Goal: Entertainment & Leisure: Browse casually

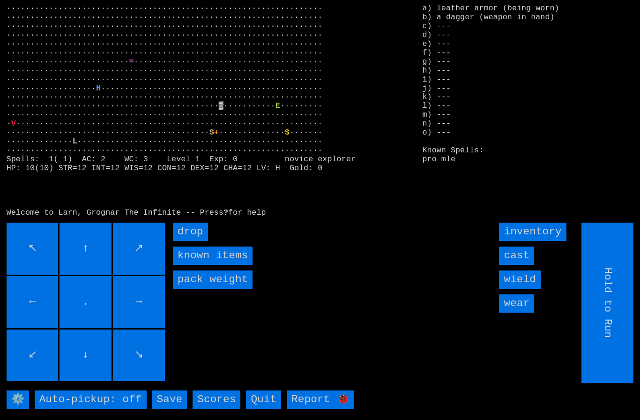
type input "Choose Direction"
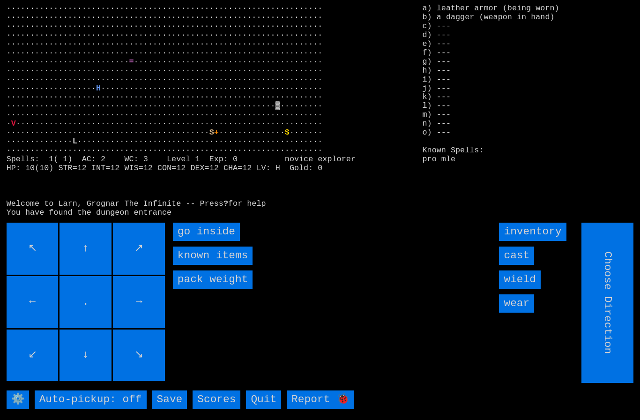
type input "Hold to Run"
click at [202, 241] on inside "go inside" at bounding box center [206, 231] width 67 height 18
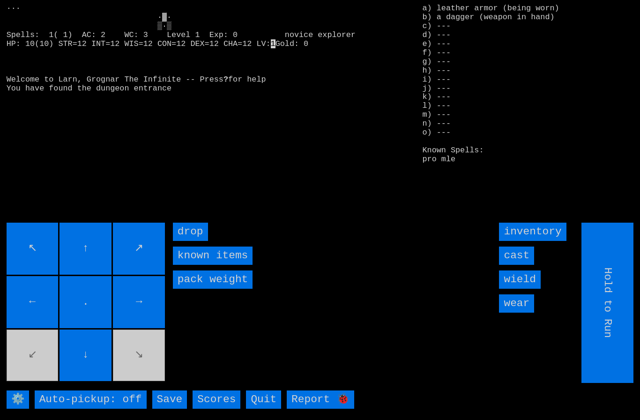
type input "Choose Direction"
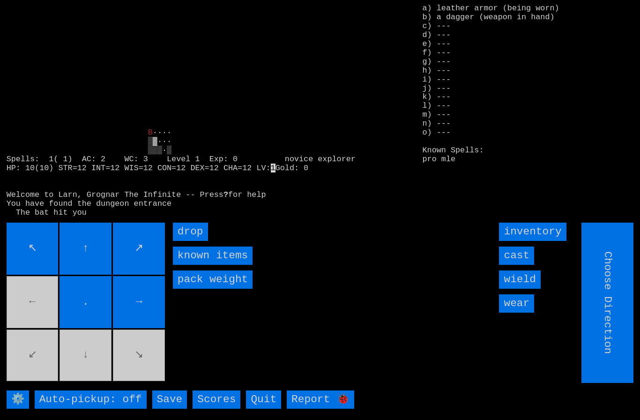
type input "Hold to Run"
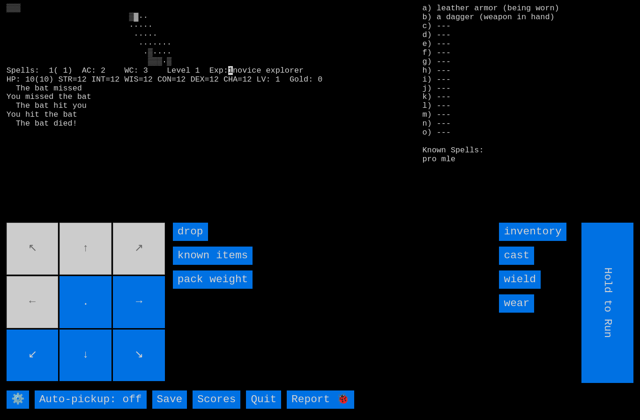
type input "Choose Direction"
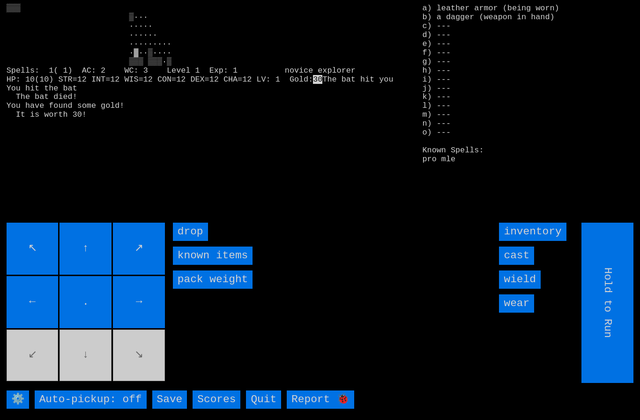
type input "Choose Direction"
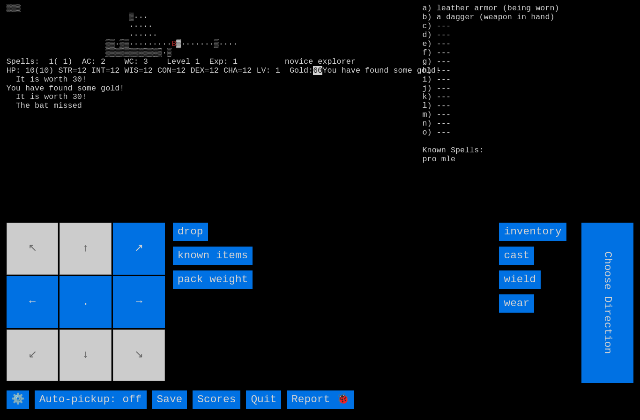
type input "Hold to Run"
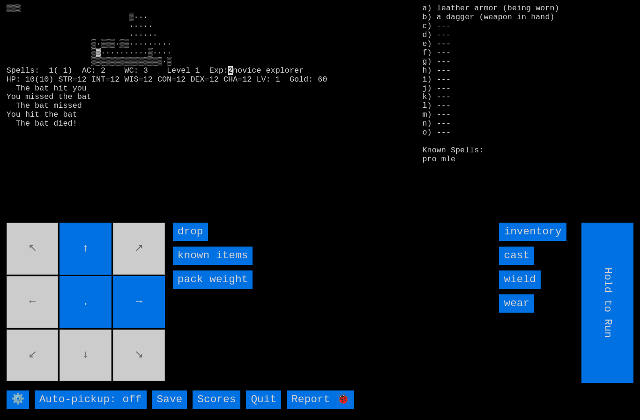
type input "Choose Direction"
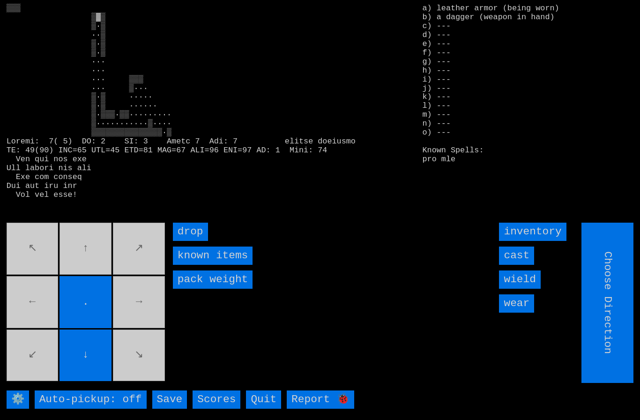
type input "Hold to Run"
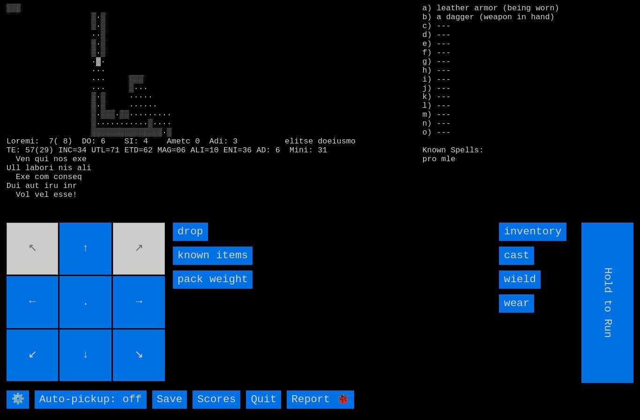
type input "Choose Direction"
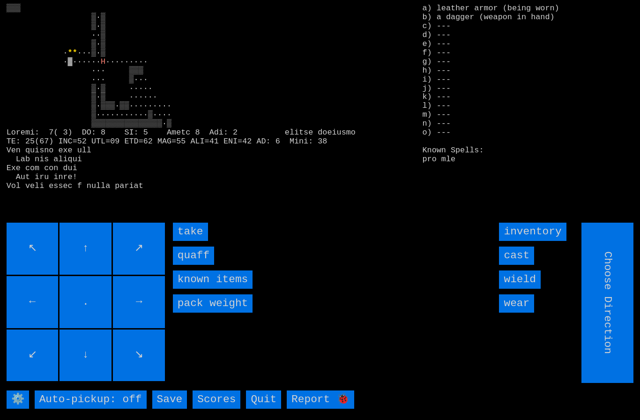
type input "Hold to Run"
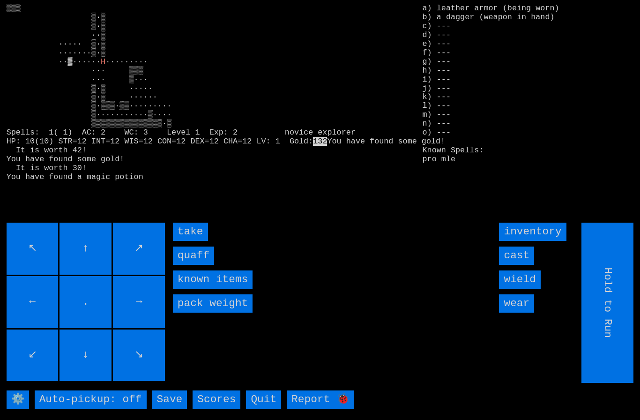
click at [197, 265] on input "quaff" at bounding box center [193, 255] width 41 height 18
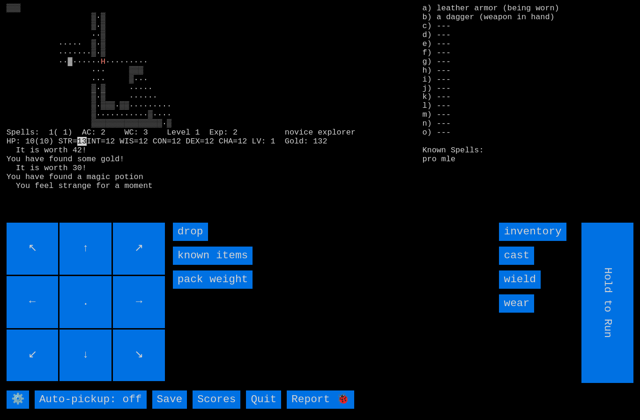
type input "Choose Direction"
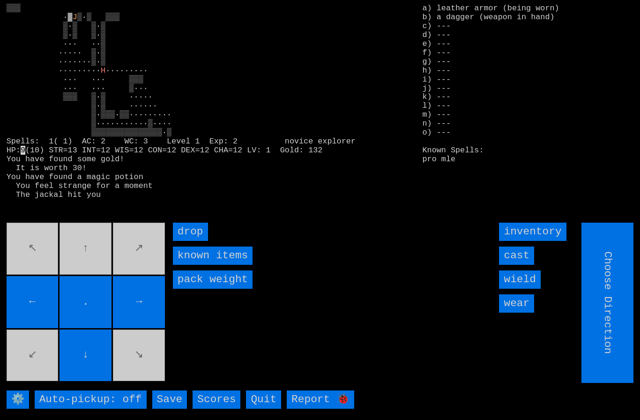
type input "Hold to Run"
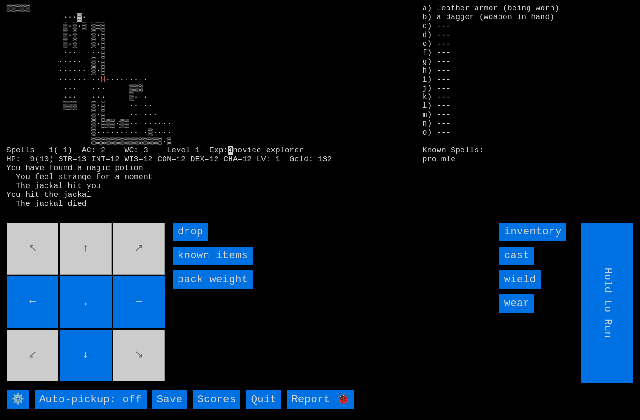
type input "Choose Direction"
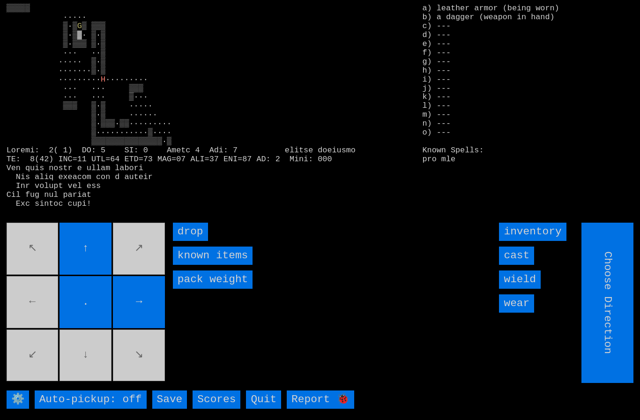
type input "Hold to Run"
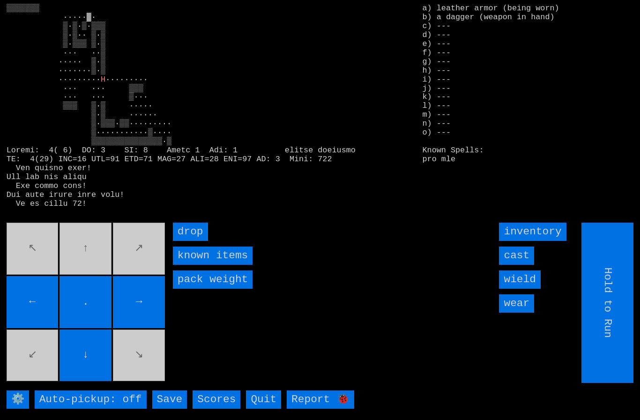
type input "Choose Direction"
type input "Hold to Run"
type input "Choose Direction"
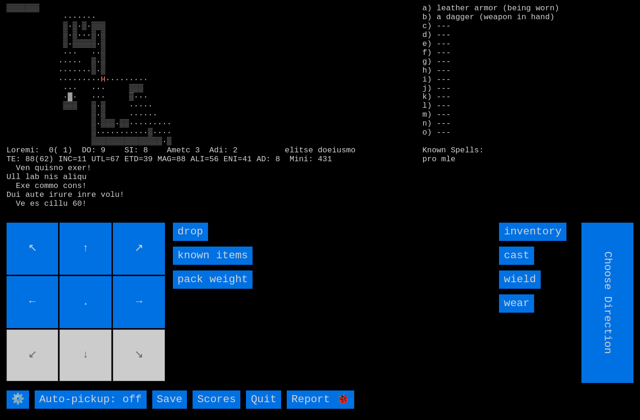
type input "Hold to Run"
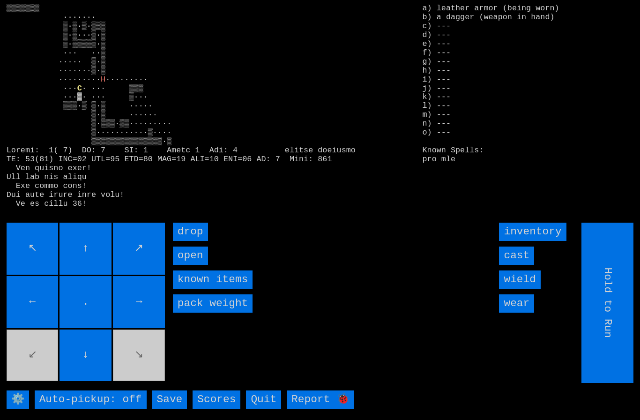
type input "Choose Direction"
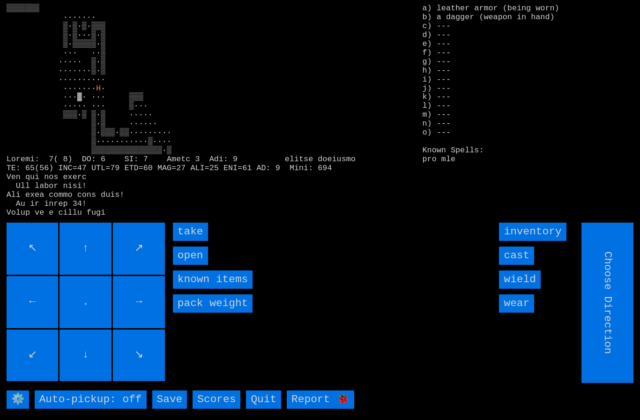
type input "Hold to Run"
click at [188, 241] on input "take" at bounding box center [190, 231] width 35 height 18
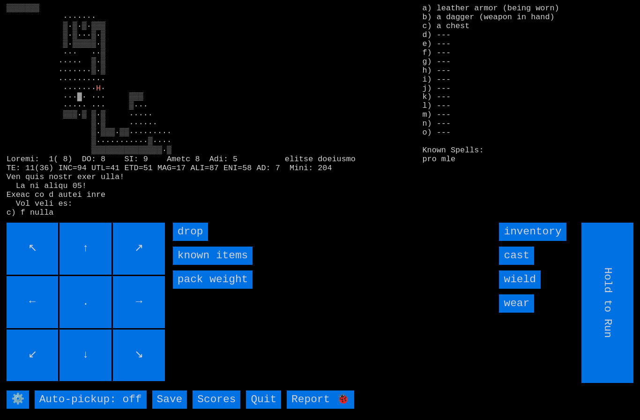
type input "Choose Direction"
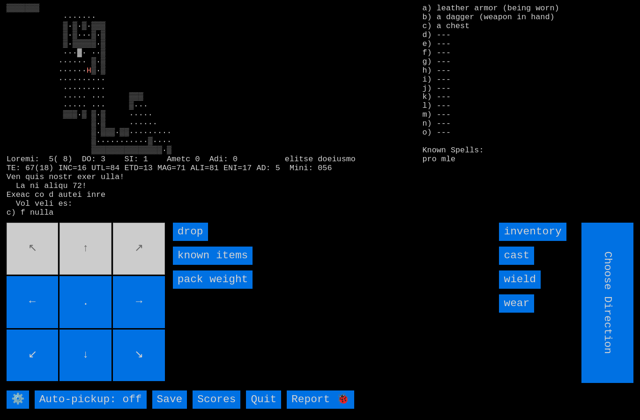
type input "Hold to Run"
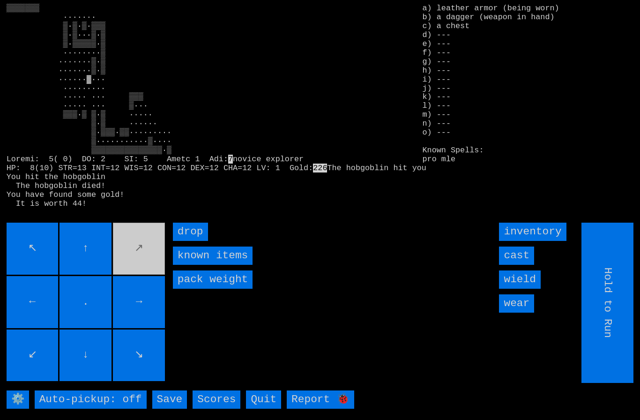
type input "Choose Direction"
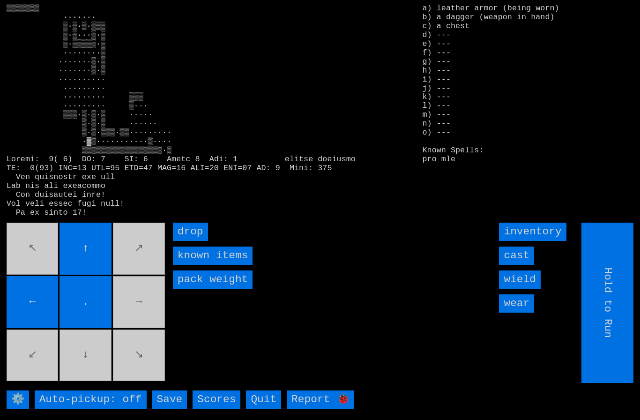
type input "Choose Direction"
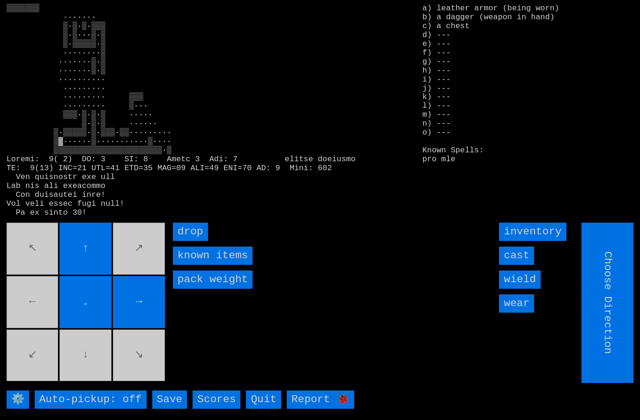
type input "Hold to Run"
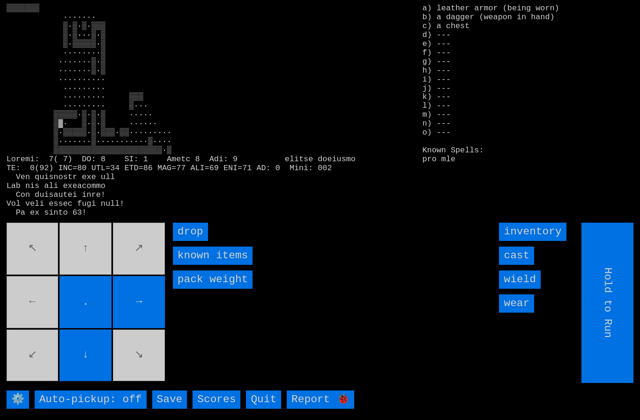
type input "Choose Direction"
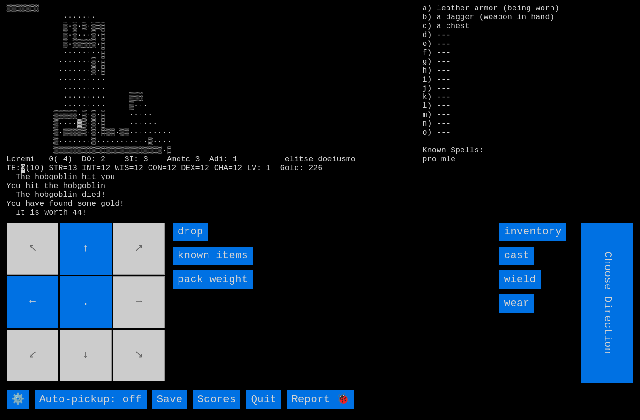
type input "Hold to Run"
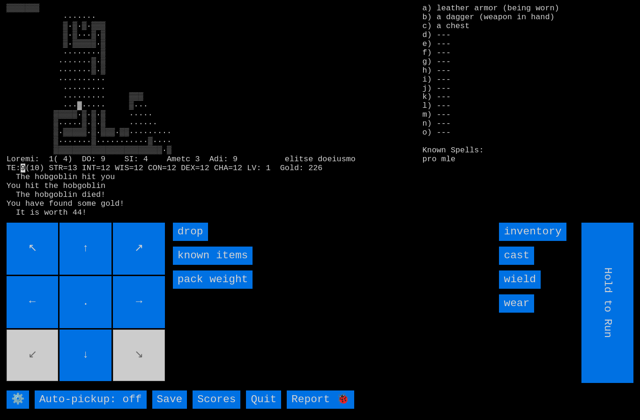
type input "Choose Direction"
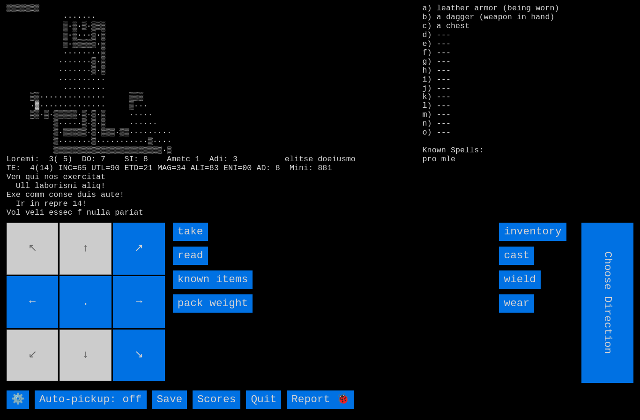
type input "Hold to Run"
click at [182, 241] on input "take" at bounding box center [190, 231] width 35 height 18
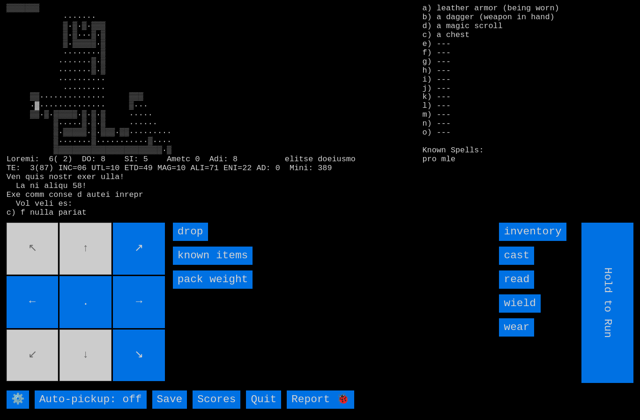
type input "Choose Direction"
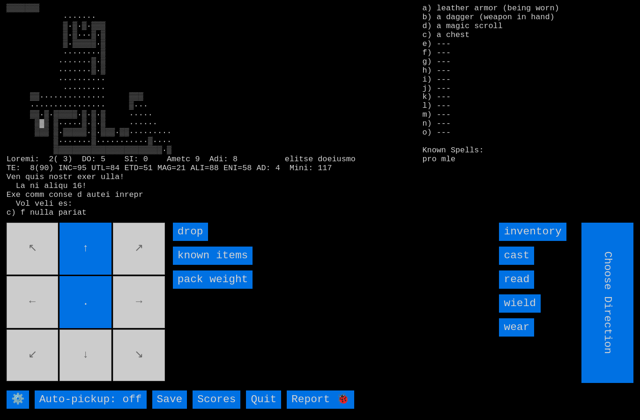
type input "Hold to Run"
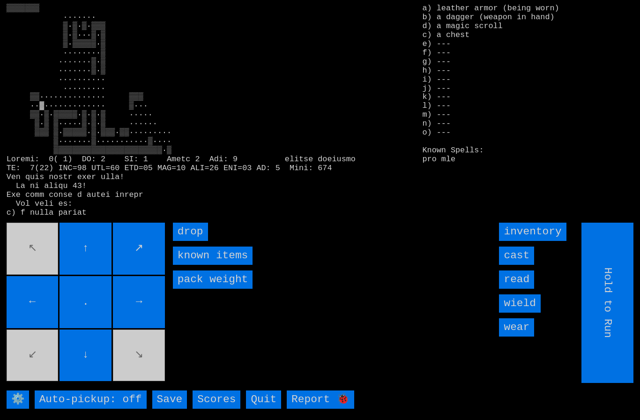
type input "Choose Direction"
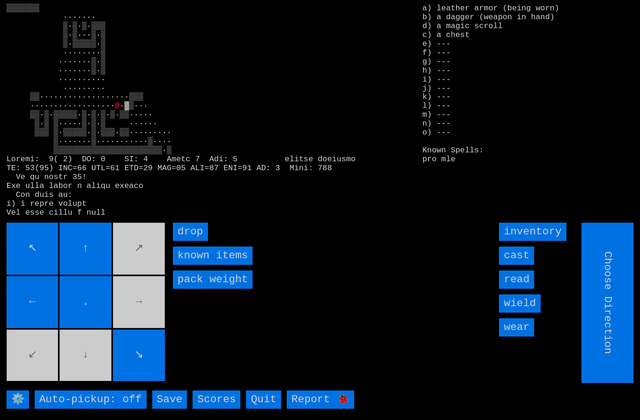
type input "Hold to Run"
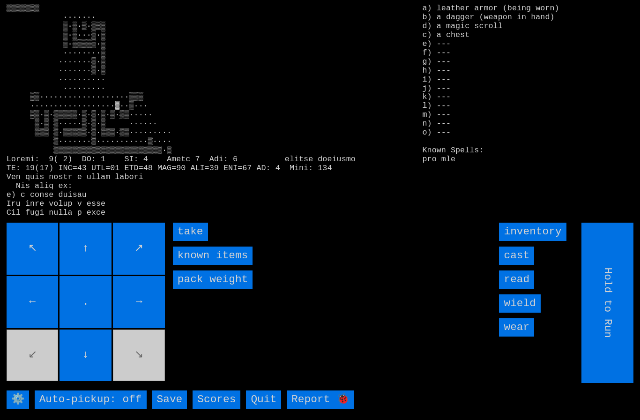
click at [194, 241] on input "take" at bounding box center [190, 231] width 35 height 18
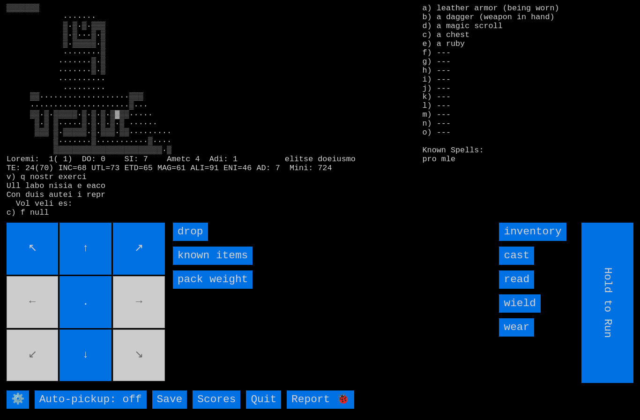
type input "Choose Direction"
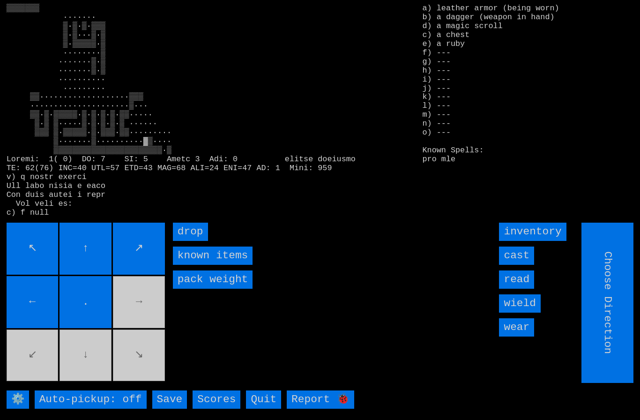
type input "Hold to Run"
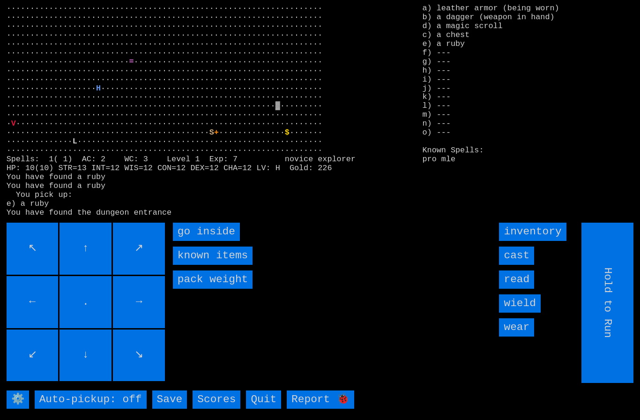
click at [200, 241] on inside "go inside" at bounding box center [206, 231] width 67 height 18
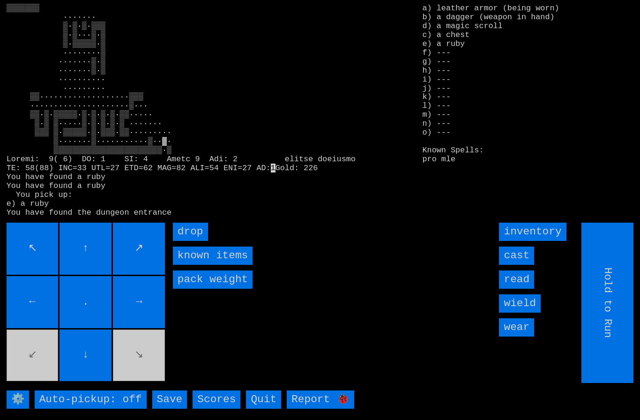
type input "Choose Direction"
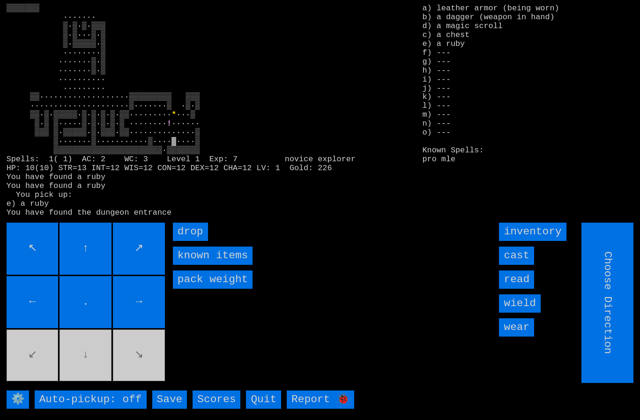
type input "Hold to Run"
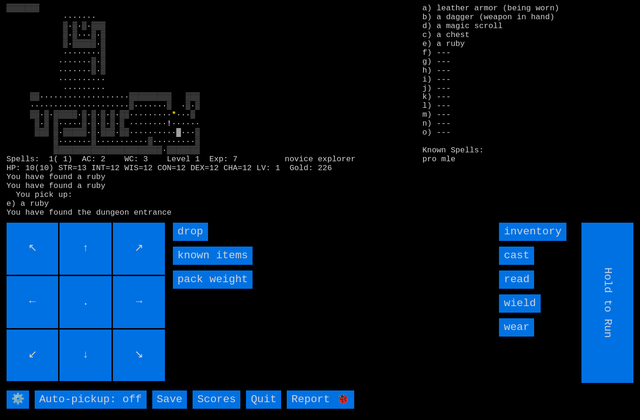
type input "Choose Direction"
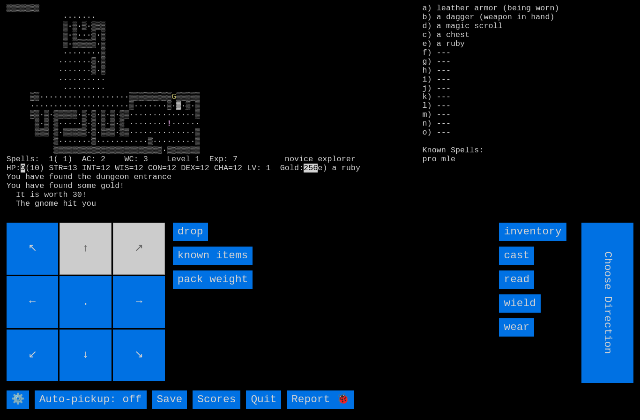
type input "Hold to Run"
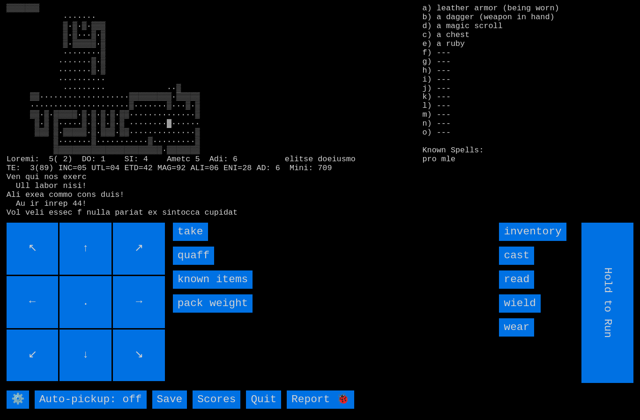
click at [193, 265] on input "quaff" at bounding box center [193, 255] width 41 height 18
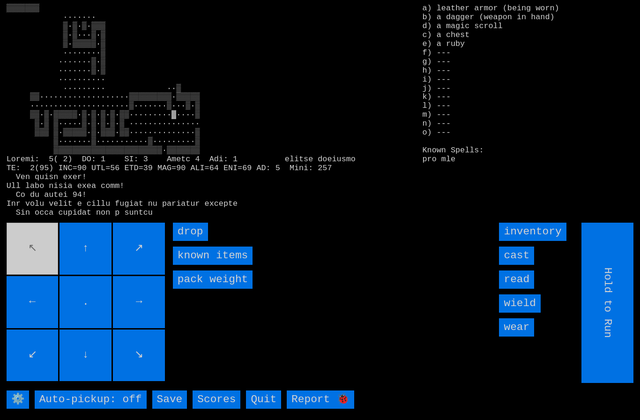
type input "Choose Direction"
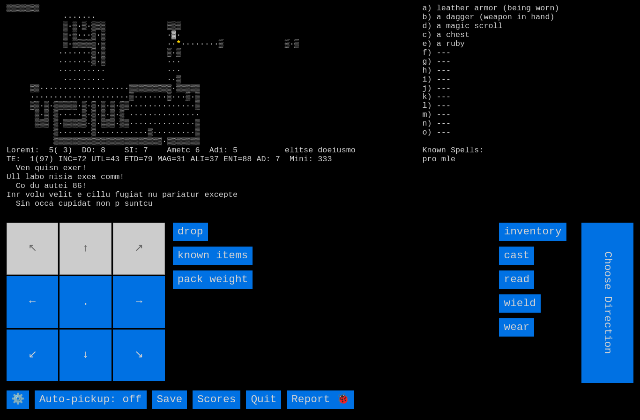
type input "Hold to Run"
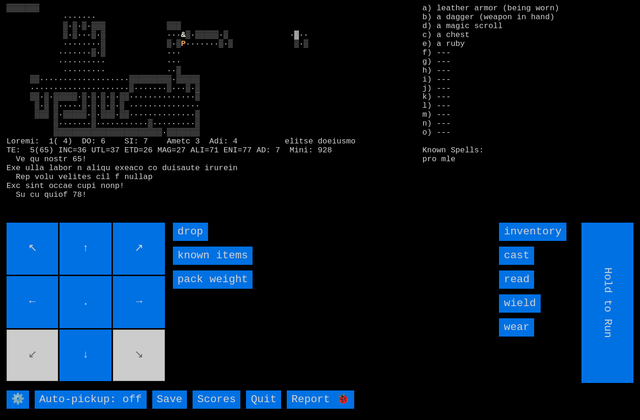
type input "Choose Direction"
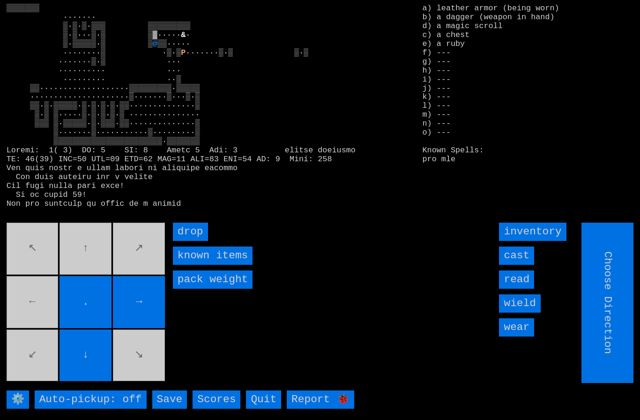
type input "Hold to Run"
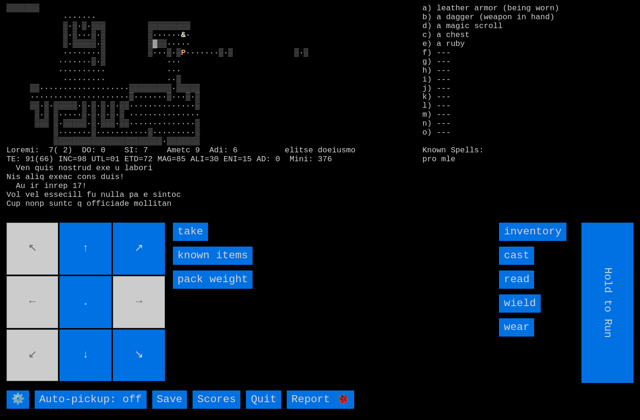
click at [189, 241] on input "take" at bounding box center [190, 231] width 35 height 18
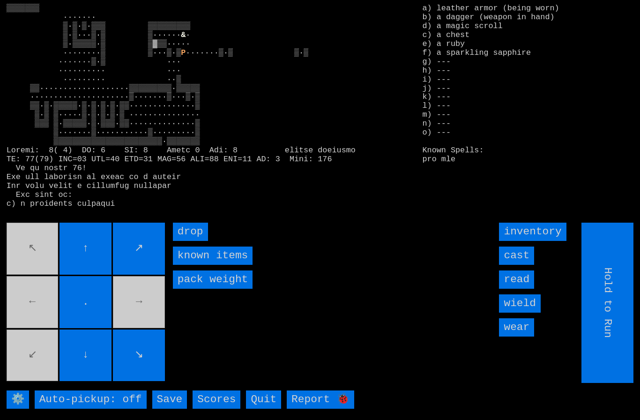
type input "Choose Direction"
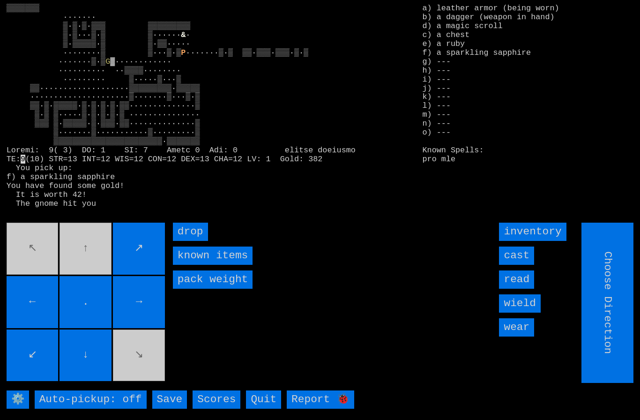
type input "Hold to Run"
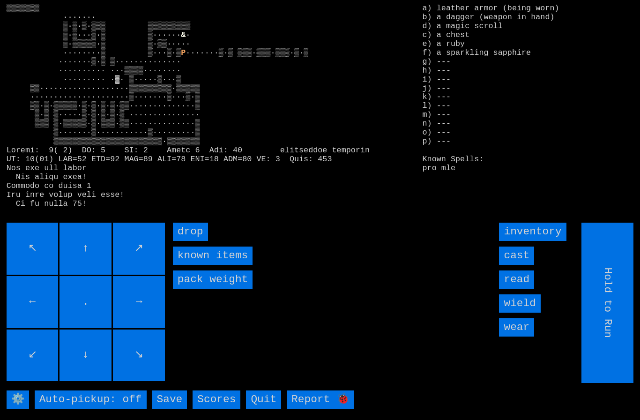
type input "Choose Direction"
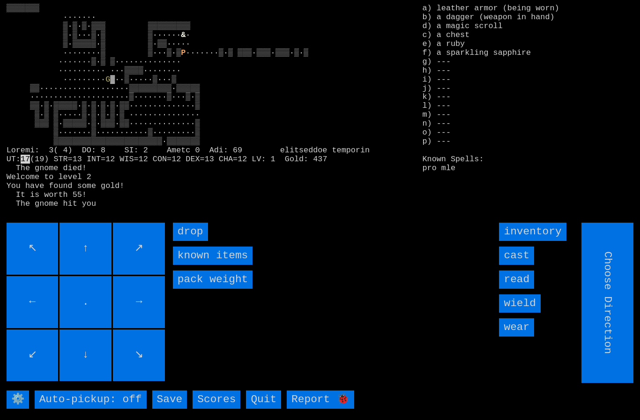
type input "Hold to Run"
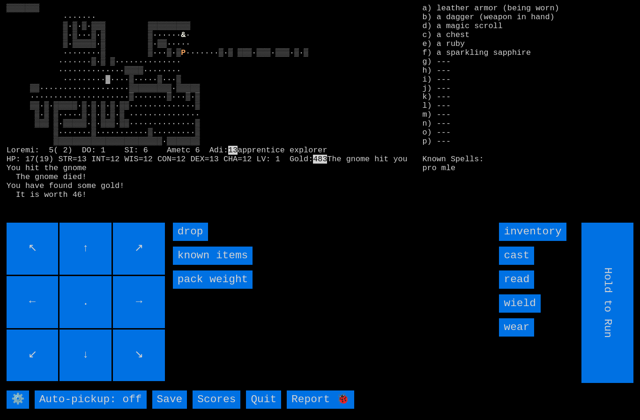
type input "Choose Direction"
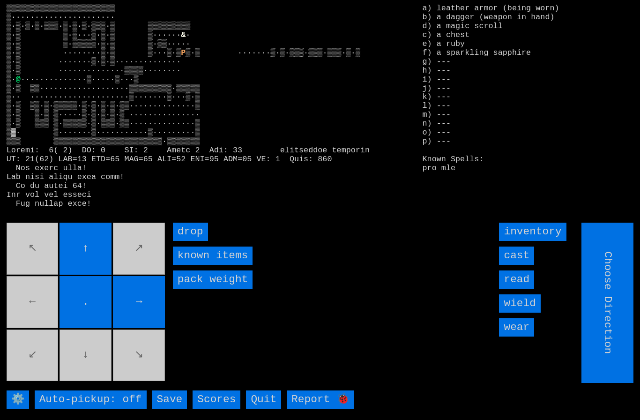
type input "Hold to Run"
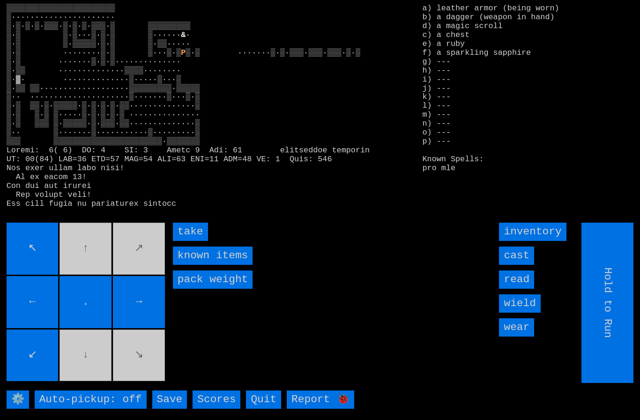
click at [187, 241] on input "take" at bounding box center [190, 231] width 35 height 18
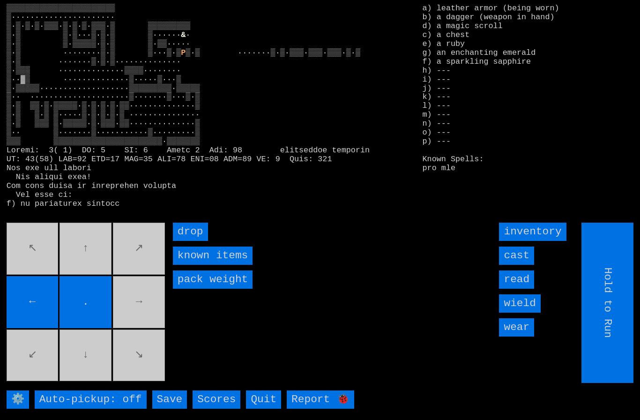
click at [135, 314] on movebuttons "↖ ↑ ↗ ← . → ↙ ↓ ↘" at bounding box center [87, 302] width 160 height 160
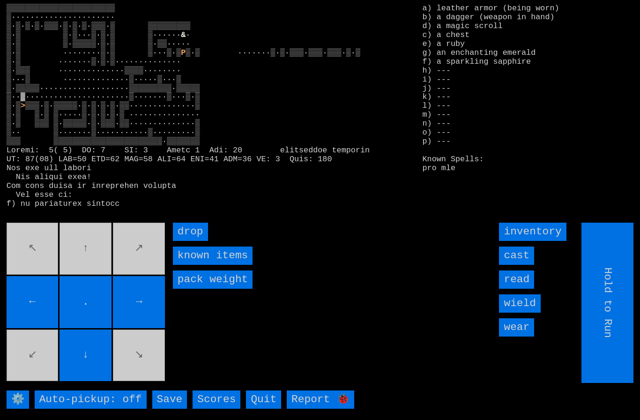
type input "Choose Direction"
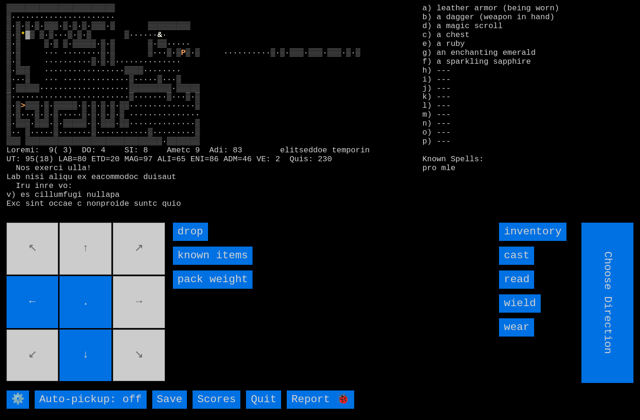
type input "Hold to Run"
click at [35, 284] on movebuttons "↖ ↑ ↗ ← . → ↙ ↓ ↘" at bounding box center [87, 302] width 160 height 160
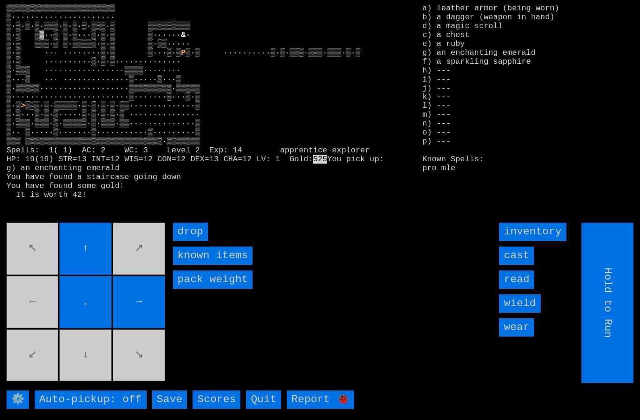
click at [44, 308] on movebuttons "↖ ↑ ↗ ← . → ↙ ↓ ↘" at bounding box center [87, 302] width 160 height 160
type input "Choose Direction"
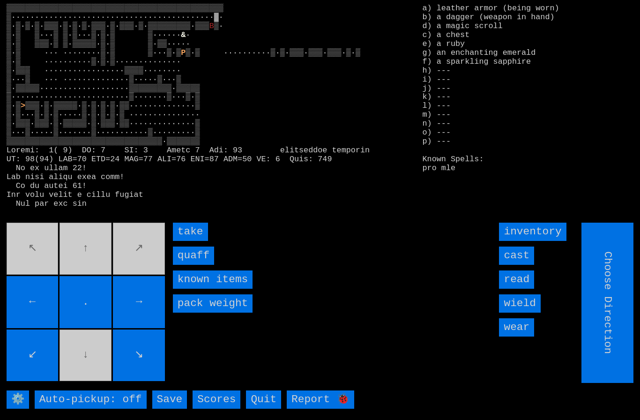
type input "Hold to Run"
click at [194, 265] on input "quaff" at bounding box center [193, 255] width 41 height 18
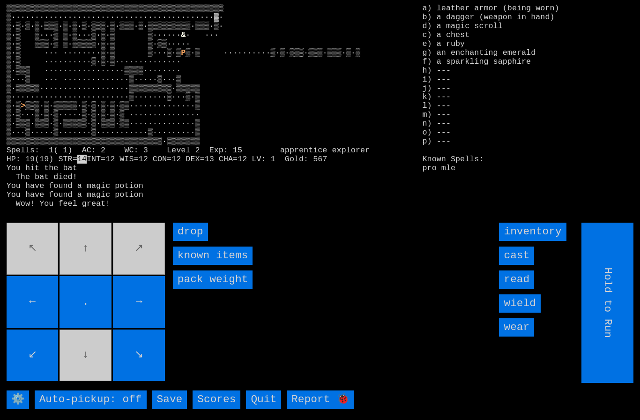
type input "Choose Direction"
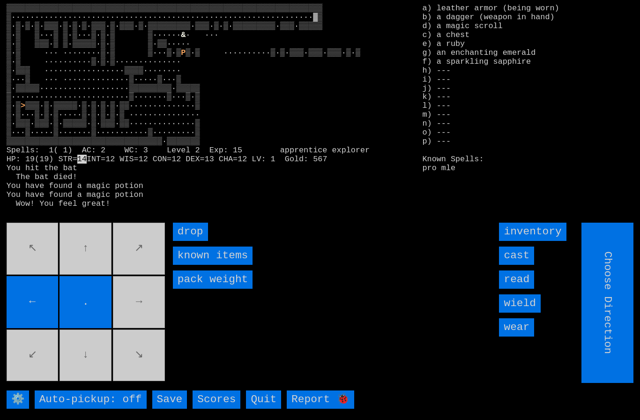
type input "Hold to Run"
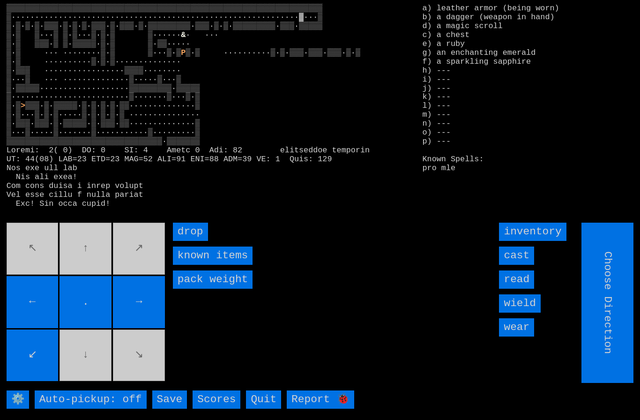
type input "Hold to Run"
click at [626, 325] on input "Hold to Run" at bounding box center [607, 302] width 52 height 160
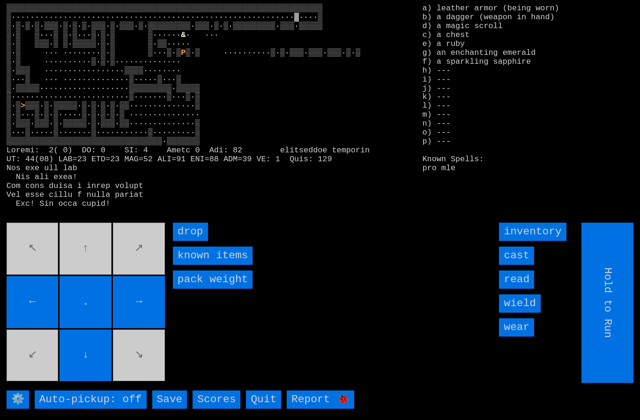
type input "Choose Direction"
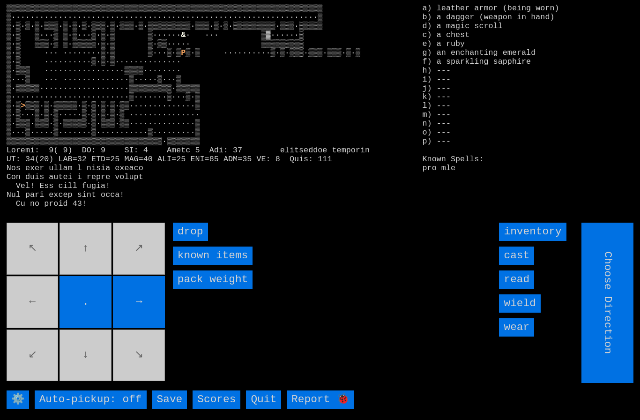
type input "Hold to Run"
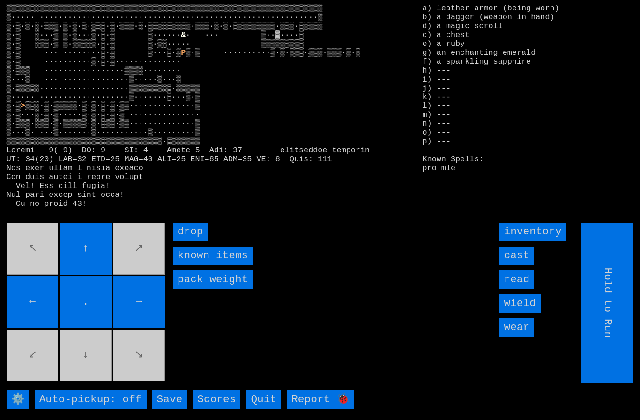
type input "Choose Direction"
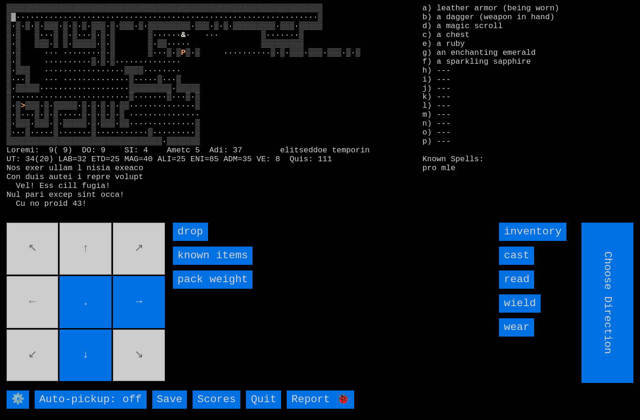
type input "Hold to Run"
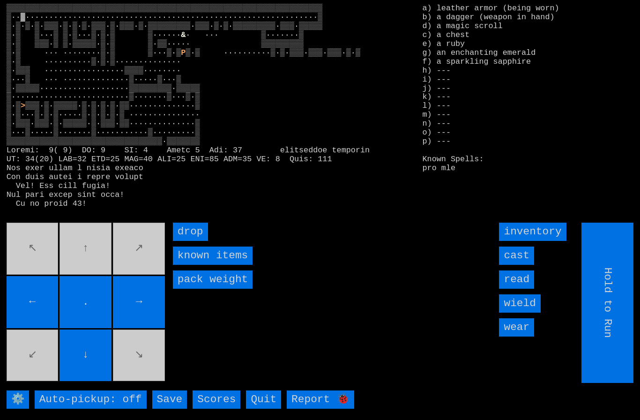
type input "Choose Direction"
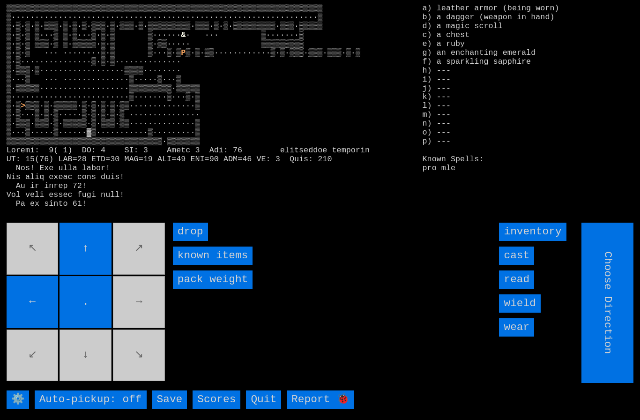
type input "Hold to Run"
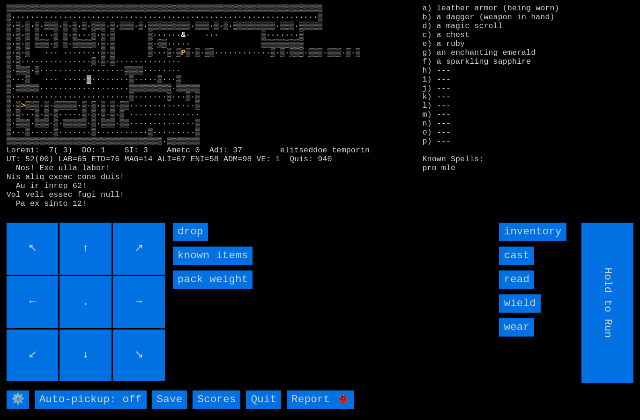
type input "Choose Direction"
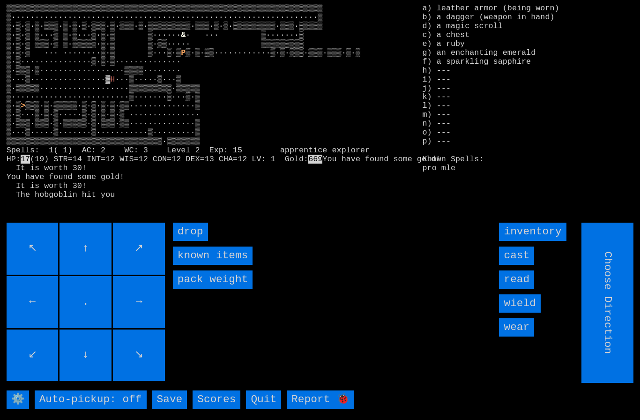
type input "Hold to Run"
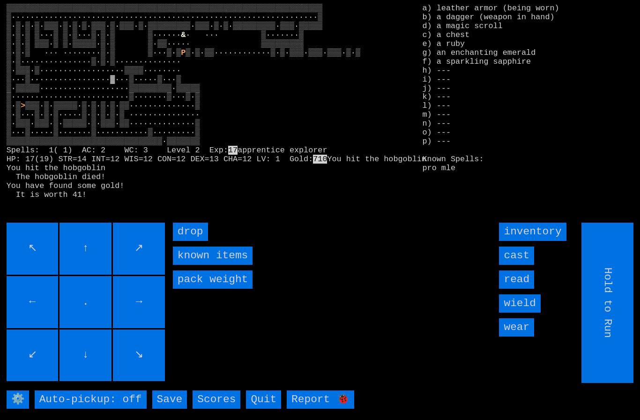
type input "Choose Direction"
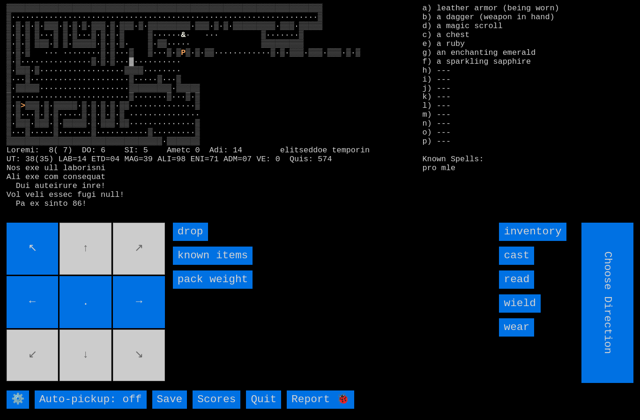
type input "Hold to Run"
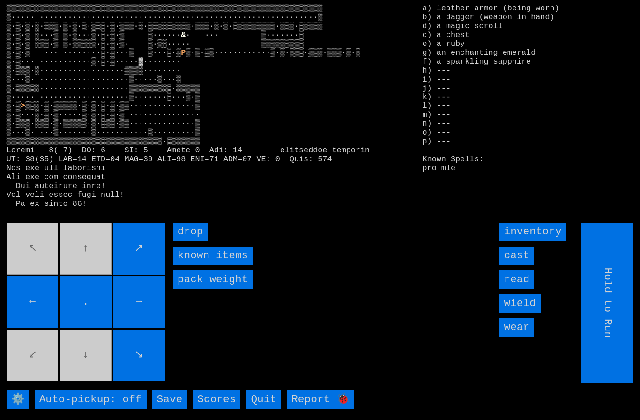
type input "Choose Direction"
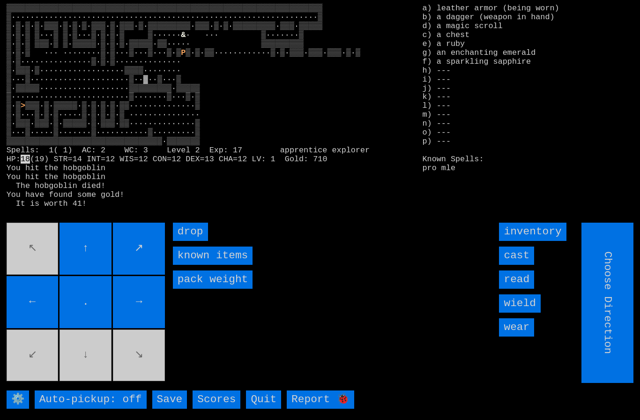
type input "Hold to Run"
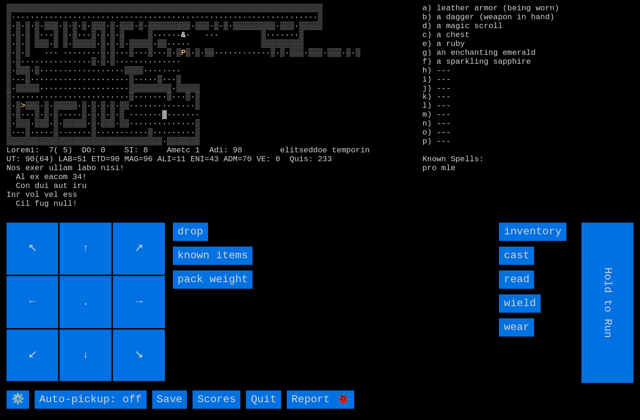
type input "Choose Direction"
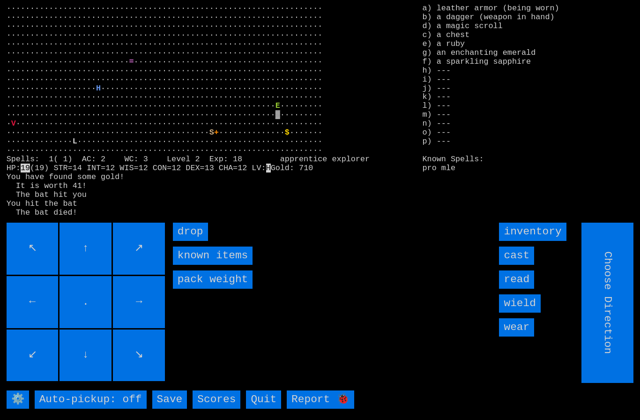
type input "Hold to Run"
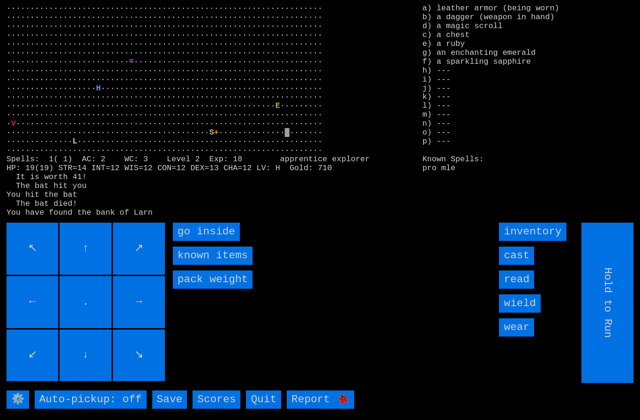
click at [201, 241] on inside "go inside" at bounding box center [206, 231] width 67 height 18
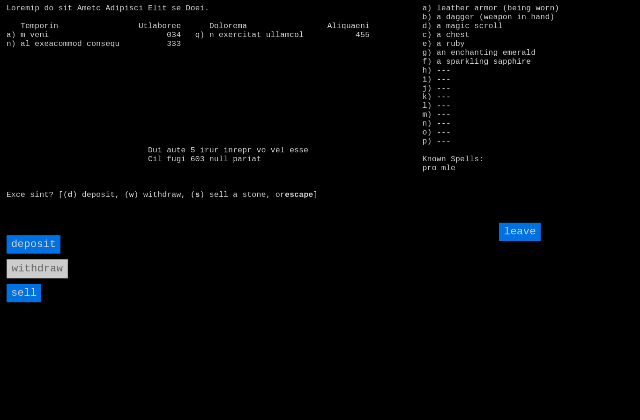
click at [28, 302] on input "sell" at bounding box center [24, 293] width 35 height 18
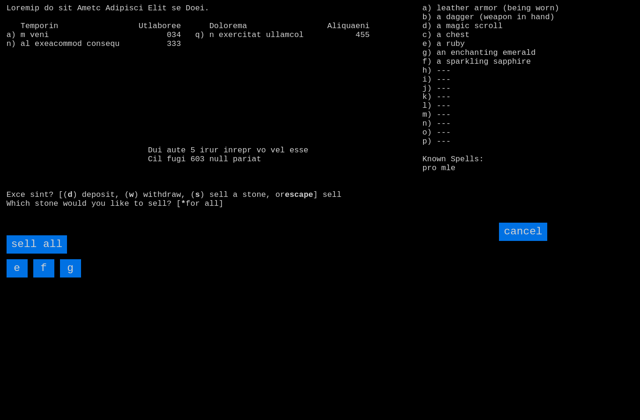
click at [58, 253] on all "sell all" at bounding box center [37, 244] width 60 height 18
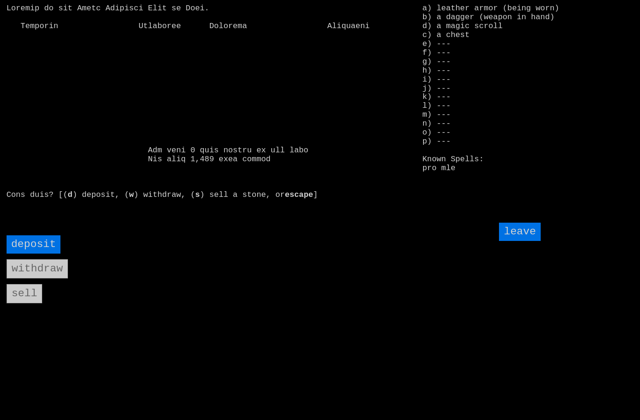
click at [525, 241] on input "leave" at bounding box center [519, 231] width 41 height 18
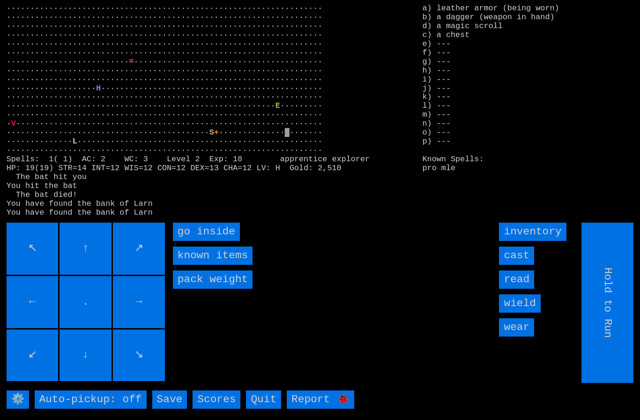
type input "Choose Direction"
type input "Hold to Run"
click at [198, 241] on inside "go inside" at bounding box center [206, 231] width 67 height 18
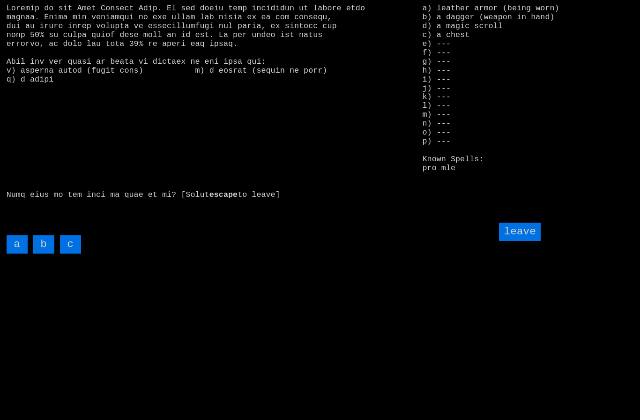
click at [69, 253] on input "c" at bounding box center [70, 244] width 21 height 18
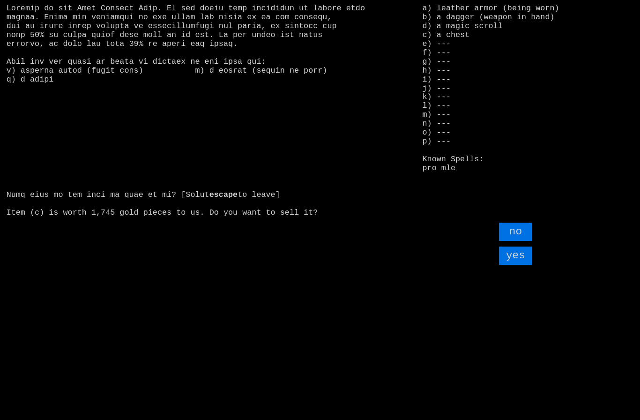
click at [517, 265] on input "yes" at bounding box center [515, 255] width 33 height 18
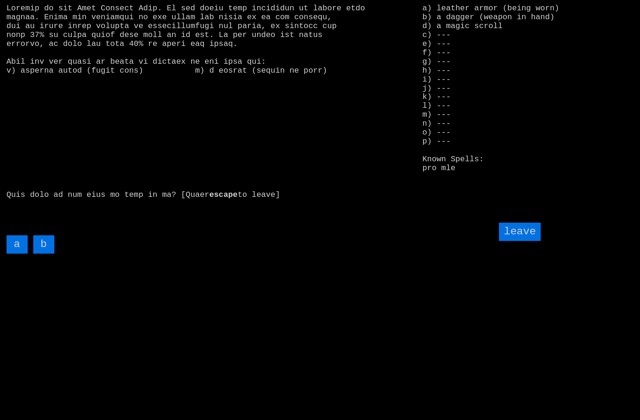
click at [519, 241] on input "leave" at bounding box center [519, 231] width 41 height 18
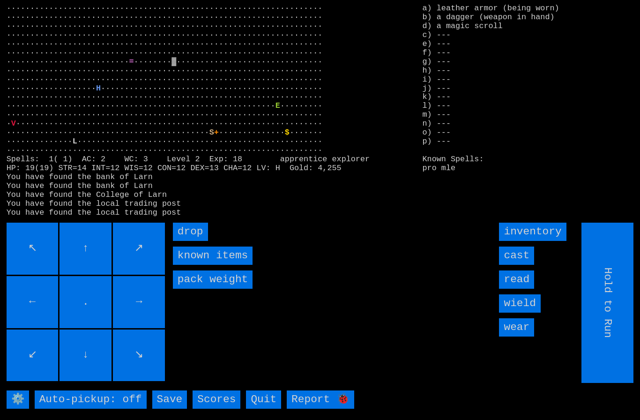
type input "Choose Direction"
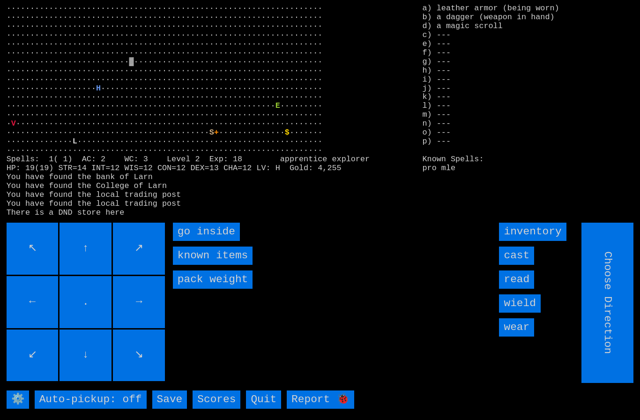
type input "Hold to Run"
click at [202, 241] on inside "go inside" at bounding box center [206, 231] width 67 height 18
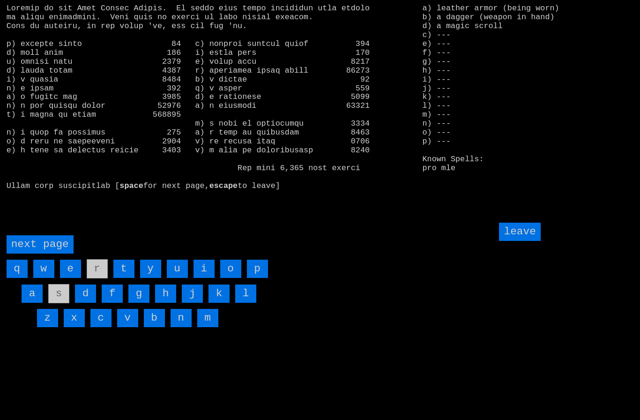
click at [53, 253] on page "next page" at bounding box center [40, 244] width 67 height 18
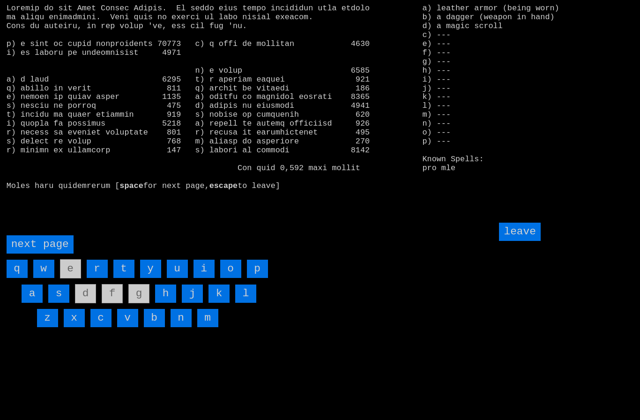
click at [203, 278] on input "i" at bounding box center [203, 268] width 21 height 18
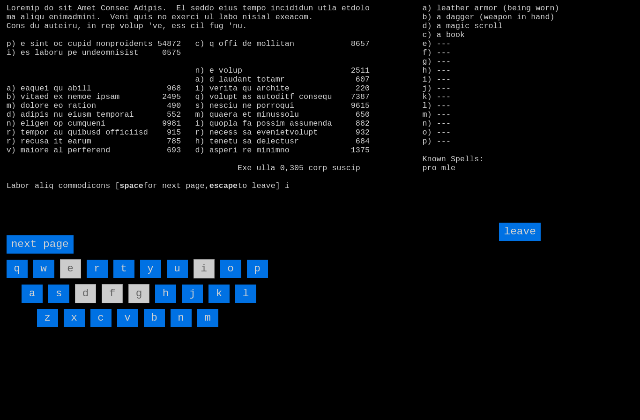
click at [519, 241] on input "leave" at bounding box center [519, 231] width 41 height 18
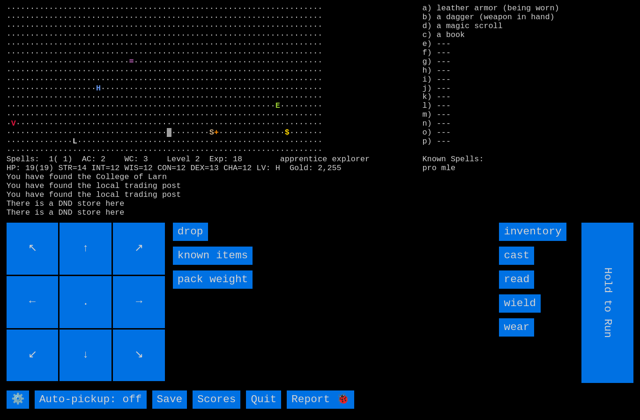
type input "Choose Direction"
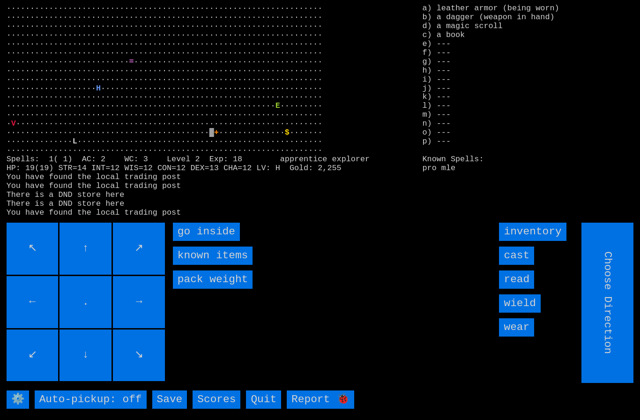
type input "Hold to Run"
click at [204, 241] on inside "go inside" at bounding box center [206, 231] width 67 height 18
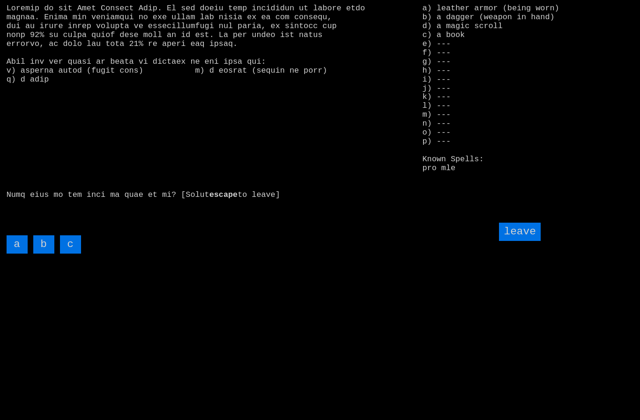
click at [69, 253] on input "c" at bounding box center [70, 244] width 21 height 18
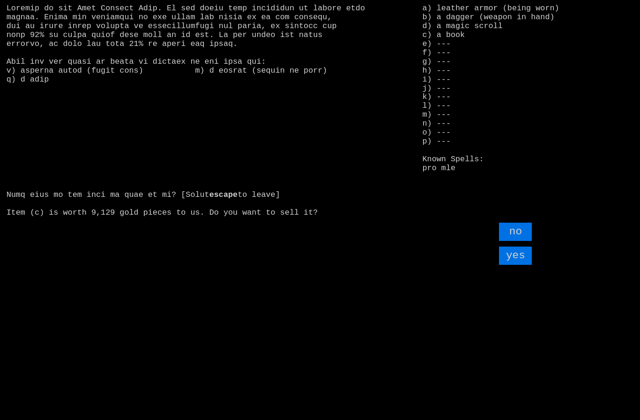
click at [520, 265] on input "yes" at bounding box center [515, 255] width 33 height 18
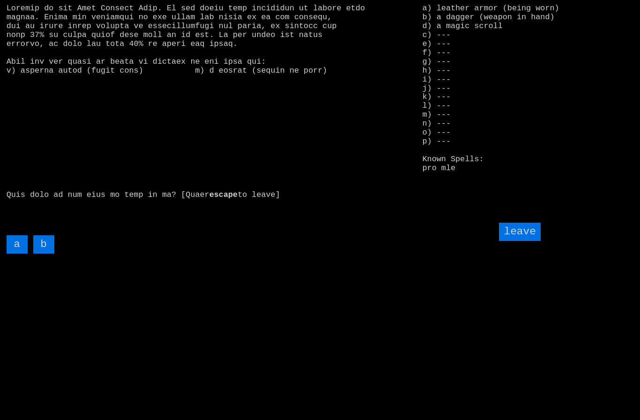
click at [529, 241] on input "leave" at bounding box center [519, 231] width 41 height 18
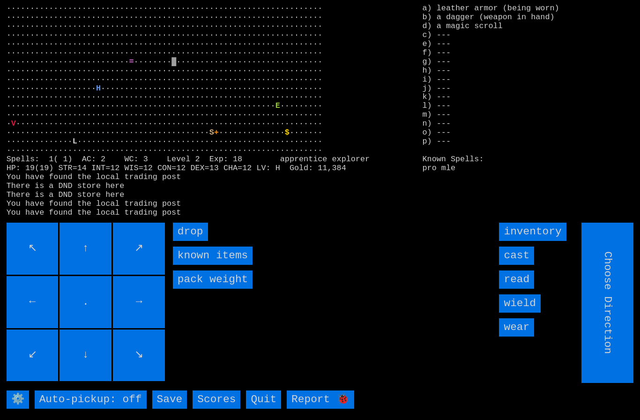
type input "Hold to Run"
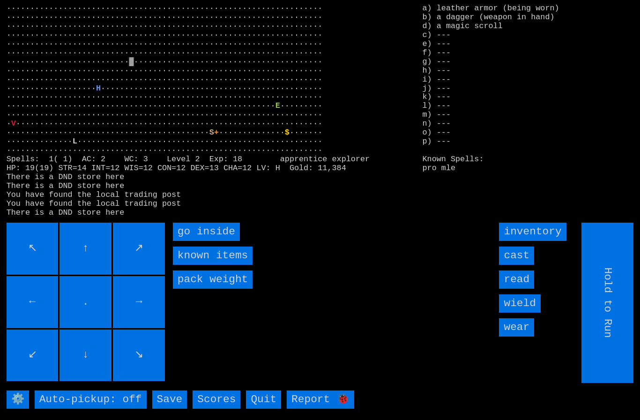
click at [197, 241] on inside "go inside" at bounding box center [206, 231] width 67 height 18
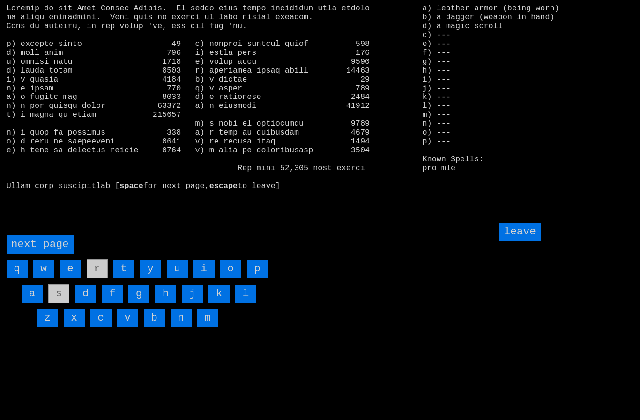
click at [44, 253] on page "next page" at bounding box center [40, 244] width 67 height 18
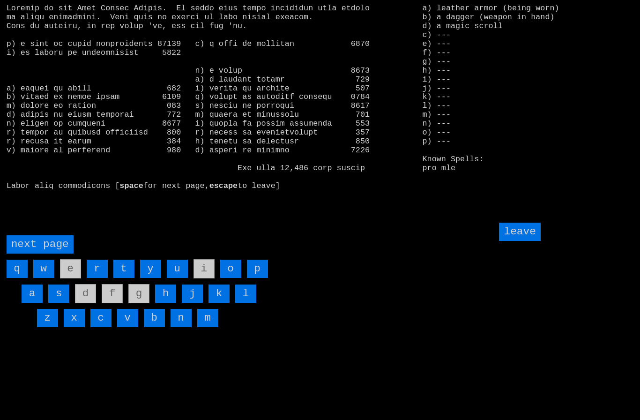
click at [165, 302] on input "h" at bounding box center [165, 293] width 21 height 18
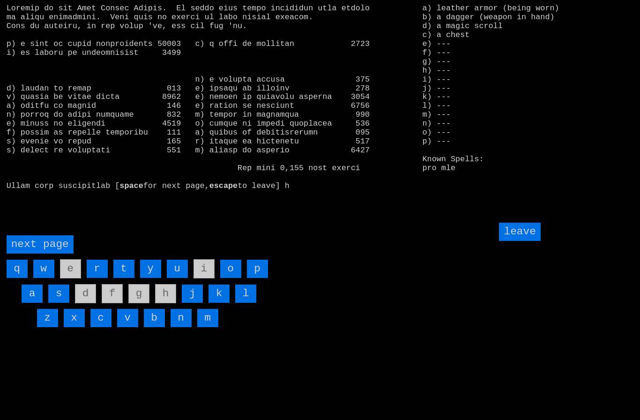
click at [527, 241] on input "leave" at bounding box center [519, 231] width 41 height 18
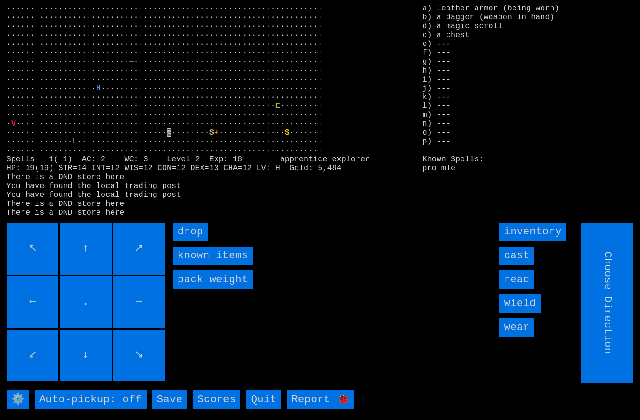
type input "Hold to Run"
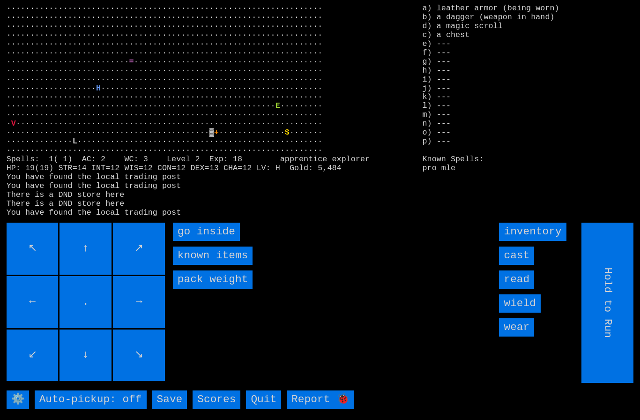
click at [203, 241] on inside "go inside" at bounding box center [206, 231] width 67 height 18
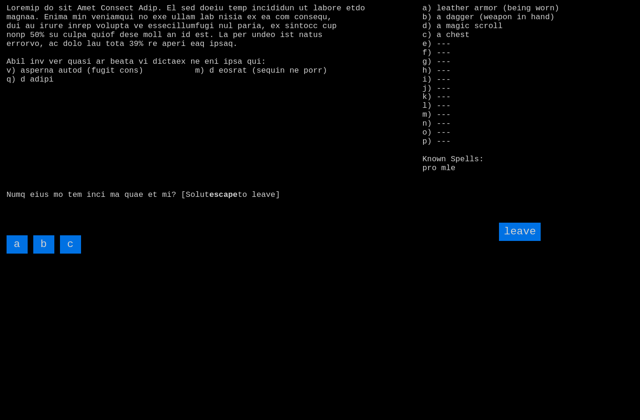
click at [72, 253] on input "c" at bounding box center [70, 244] width 21 height 18
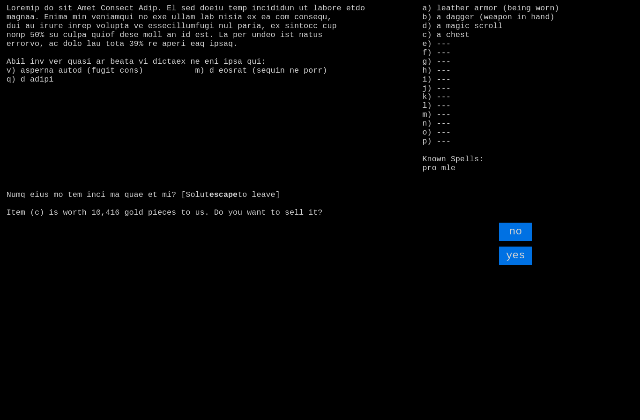
click at [510, 265] on input "yes" at bounding box center [515, 255] width 33 height 18
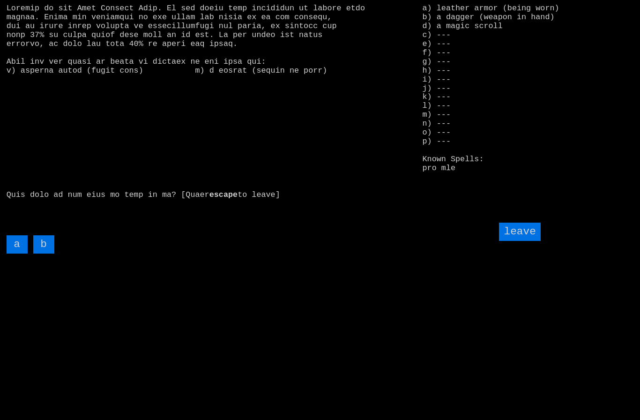
click at [519, 241] on input "leave" at bounding box center [519, 231] width 41 height 18
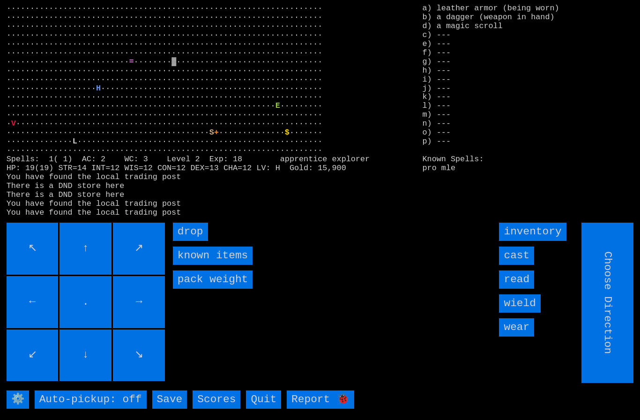
type input "Hold to Run"
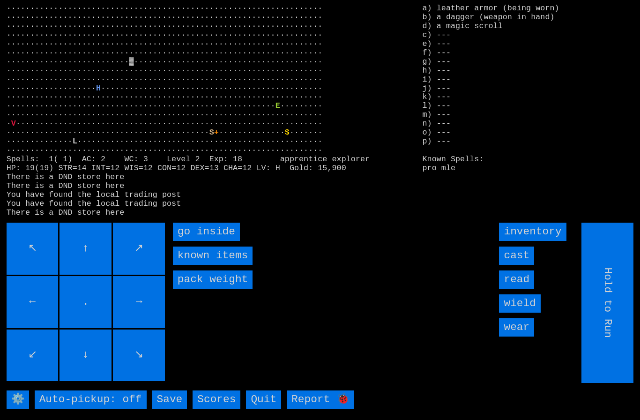
click at [206, 241] on inside "go inside" at bounding box center [206, 231] width 67 height 18
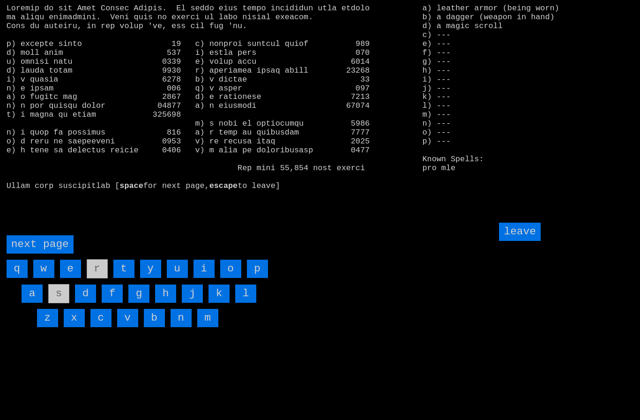
click at [43, 253] on page "next page" at bounding box center [40, 244] width 67 height 18
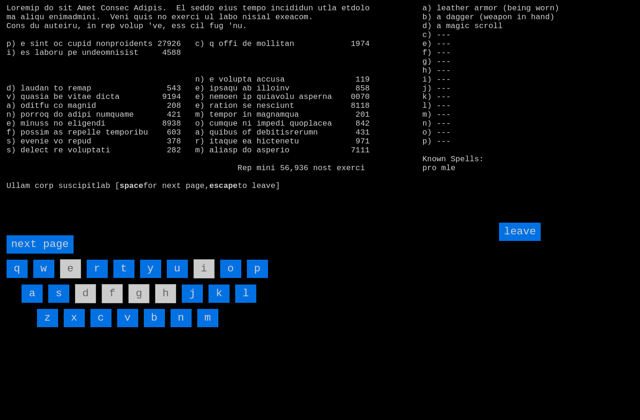
click at [43, 253] on page "next page" at bounding box center [40, 244] width 67 height 18
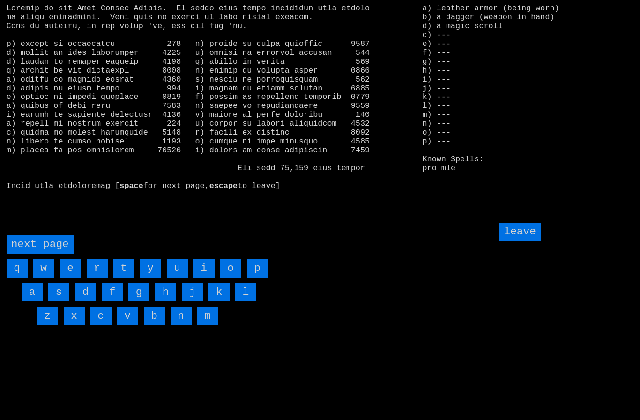
click at [48, 277] on input "w" at bounding box center [43, 268] width 21 height 18
click at [127, 325] on input "v" at bounding box center [127, 316] width 21 height 18
click at [43, 253] on page "next page" at bounding box center [40, 244] width 67 height 18
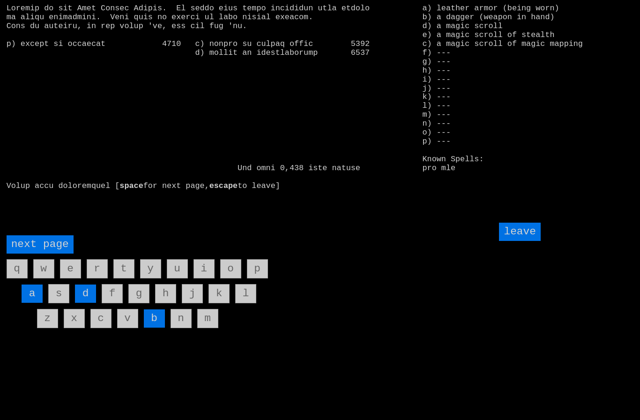
click at [85, 302] on input "d" at bounding box center [85, 293] width 21 height 18
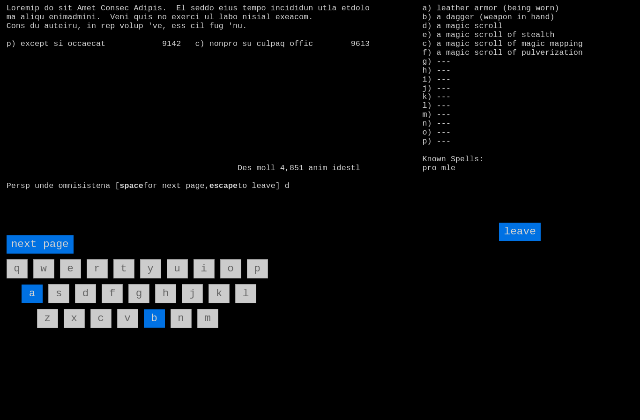
click at [524, 241] on input "leave" at bounding box center [519, 231] width 41 height 18
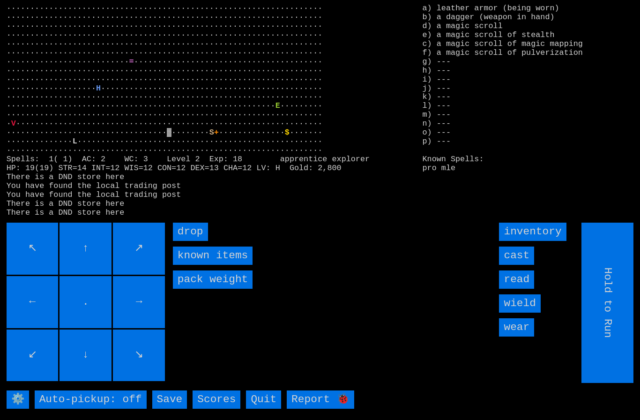
type input "Choose Direction"
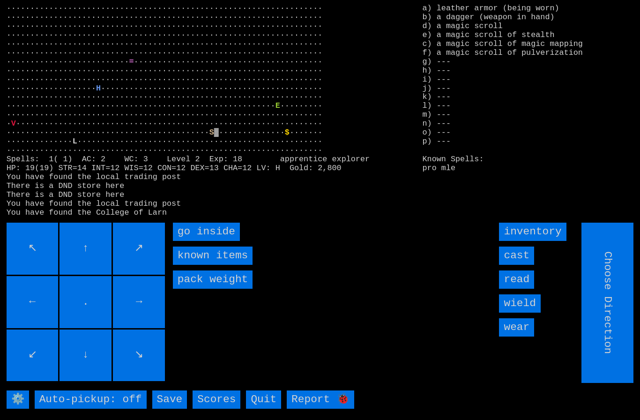
type input "Hold to Run"
click at [194, 241] on inside "go inside" at bounding box center [206, 231] width 67 height 18
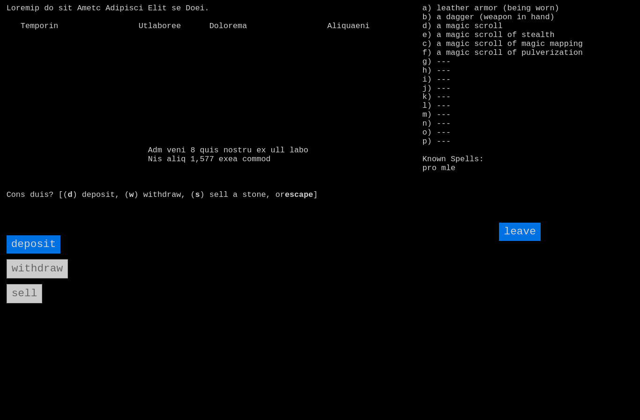
click at [34, 253] on input "deposit" at bounding box center [34, 244] width 54 height 18
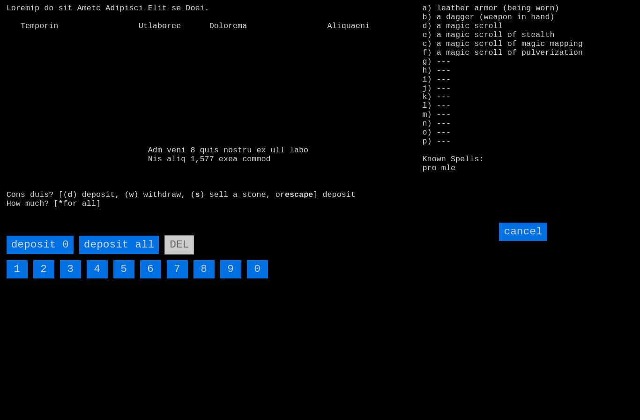
click at [113, 254] on all "deposit all" at bounding box center [119, 245] width 80 height 18
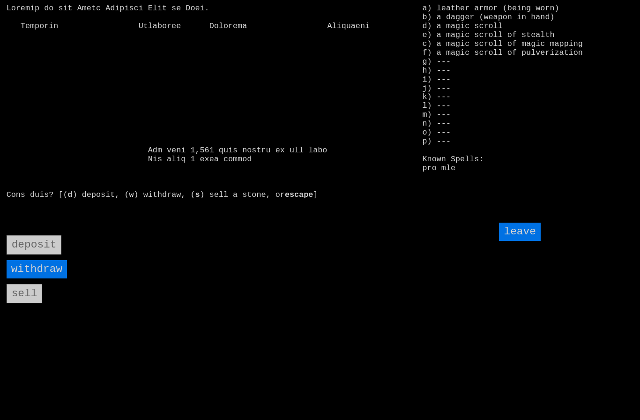
click at [522, 241] on input "leave" at bounding box center [519, 231] width 41 height 18
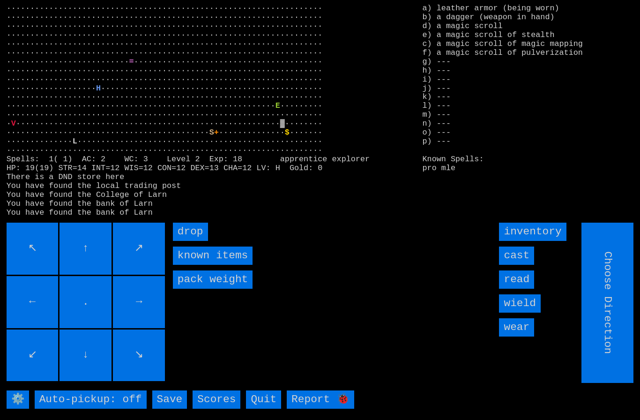
type input "Hold to Run"
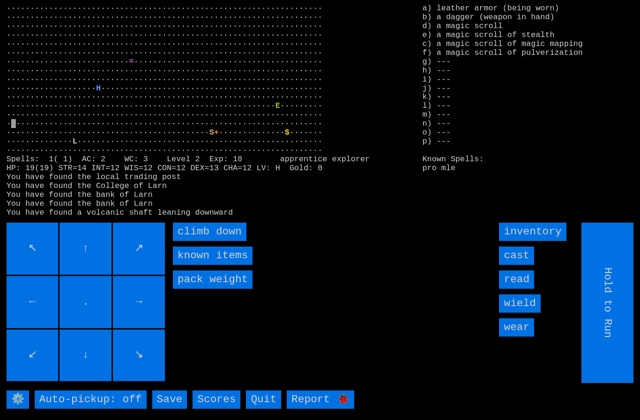
click at [521, 288] on input "read" at bounding box center [516, 279] width 35 height 18
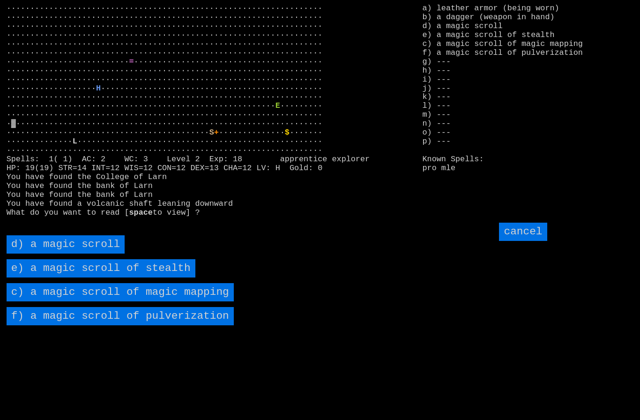
click at [44, 277] on stealth "e) a magic scroll of stealth" at bounding box center [101, 268] width 189 height 18
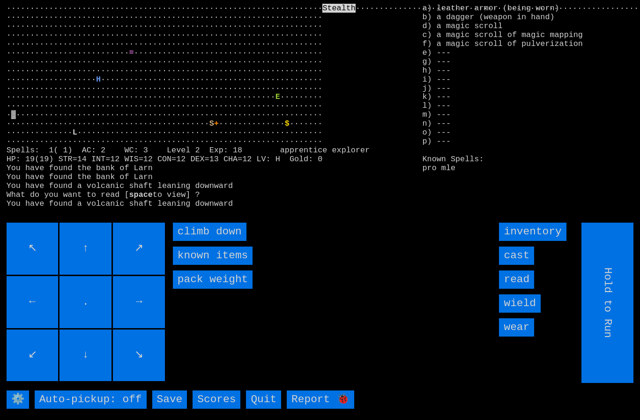
click at [194, 241] on down "climb down" at bounding box center [210, 231] width 74 height 18
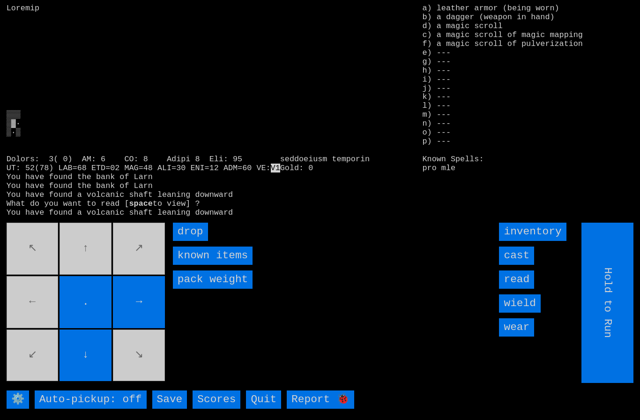
click at [521, 288] on input "read" at bounding box center [516, 279] width 35 height 18
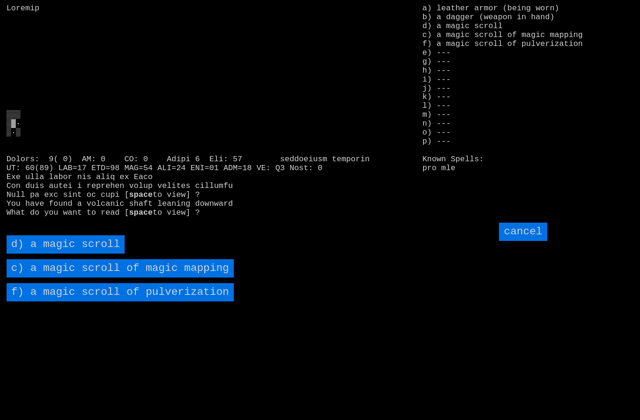
click at [43, 277] on mapping "c) a magic scroll of magic mapping" at bounding box center [120, 268] width 227 height 18
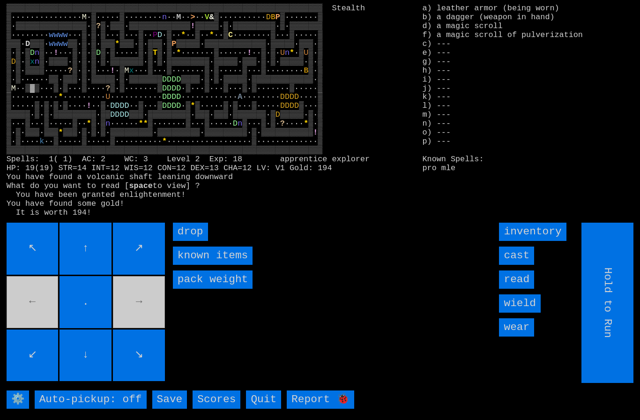
click at [133, 310] on movebuttons "↖ ↑ ↗ ← . → ↙ ↓ ↘" at bounding box center [87, 302] width 160 height 160
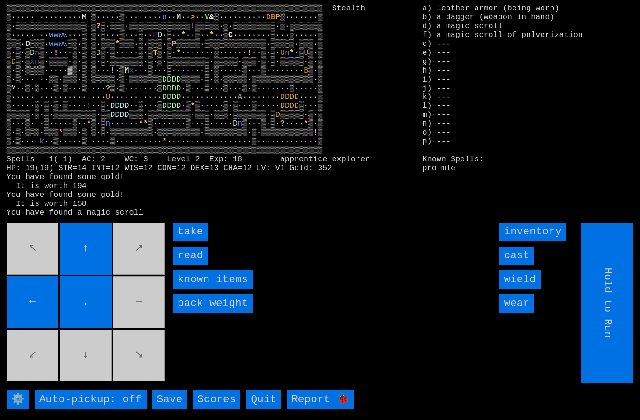
click at [185, 241] on input "take" at bounding box center [190, 231] width 35 height 18
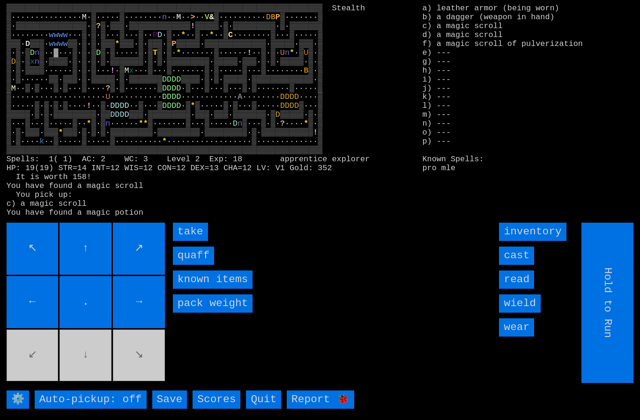
click at [189, 241] on input "take" at bounding box center [190, 231] width 35 height 18
click at [191, 241] on input "take" at bounding box center [190, 231] width 35 height 18
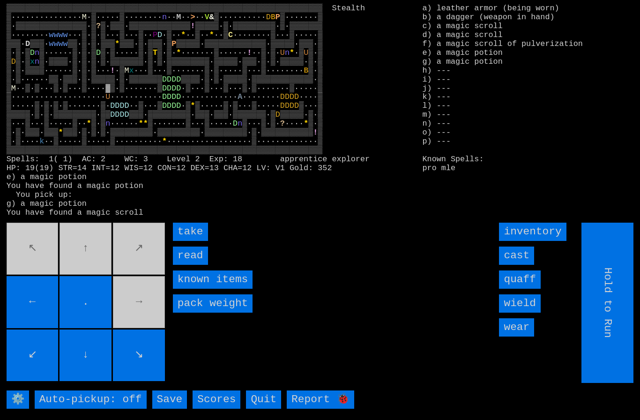
click at [183, 241] on input "take" at bounding box center [190, 231] width 35 height 18
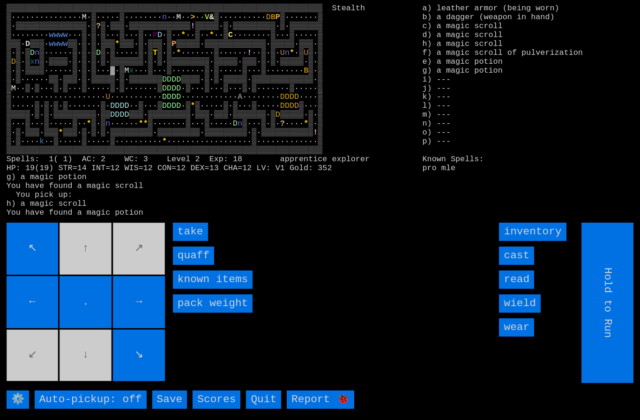
click at [185, 241] on input "take" at bounding box center [190, 231] width 35 height 18
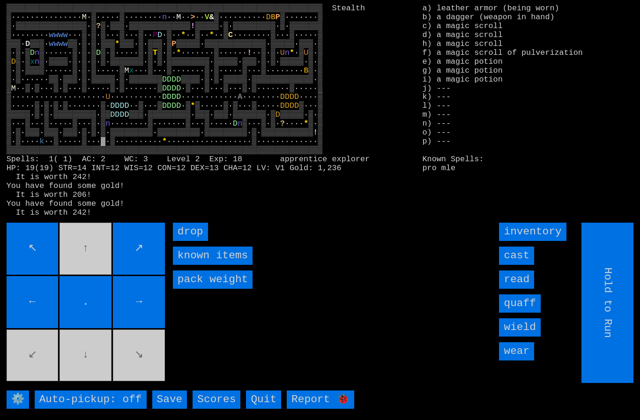
click at [525, 265] on input "cast" at bounding box center [516, 255] width 35 height 18
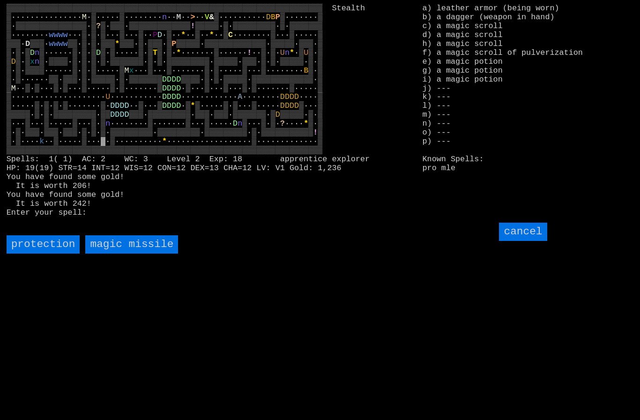
click at [525, 241] on input "cancel" at bounding box center [523, 231] width 48 height 18
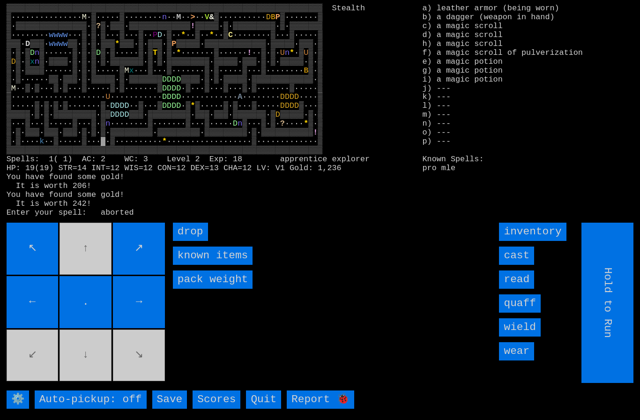
click at [522, 288] on input "read" at bounding box center [516, 279] width 35 height 18
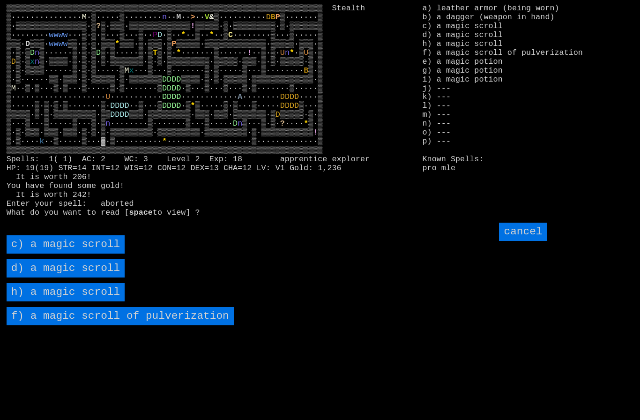
click at [86, 325] on pulverization "f) a magic scroll of pulverization" at bounding box center [120, 316] width 227 height 18
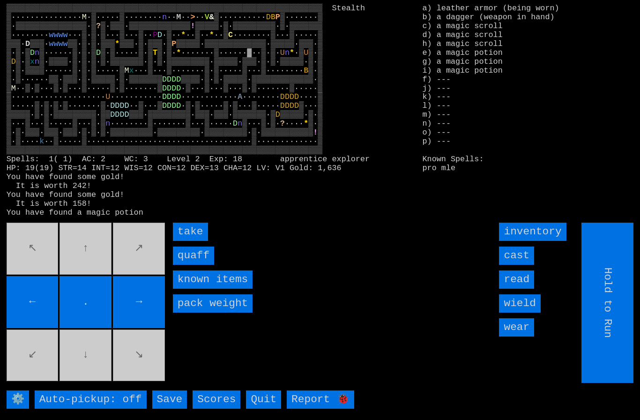
click at [184, 241] on input "take" at bounding box center [190, 231] width 35 height 18
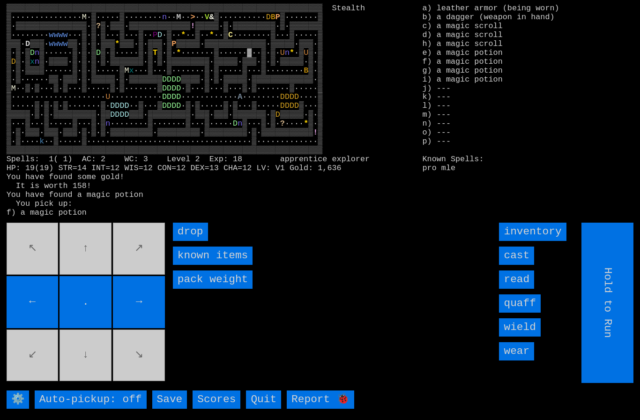
click at [40, 290] on movebuttons "↖ ↑ ↗ ← . → ↙ ↓ ↘" at bounding box center [87, 302] width 160 height 160
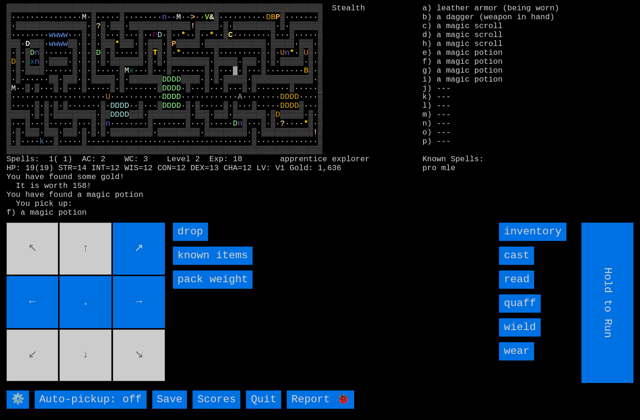
click at [43, 287] on movebuttons "↖ ↑ ↗ ← . → ↙ ↓ ↘" at bounding box center [87, 302] width 160 height 160
click at [45, 287] on movebuttons "↖ ↑ ↗ ← . → ↙ ↓ ↘" at bounding box center [87, 302] width 160 height 160
click at [44, 287] on movebuttons "↖ ↑ ↗ ← . → ↙ ↓ ↘" at bounding box center [87, 302] width 160 height 160
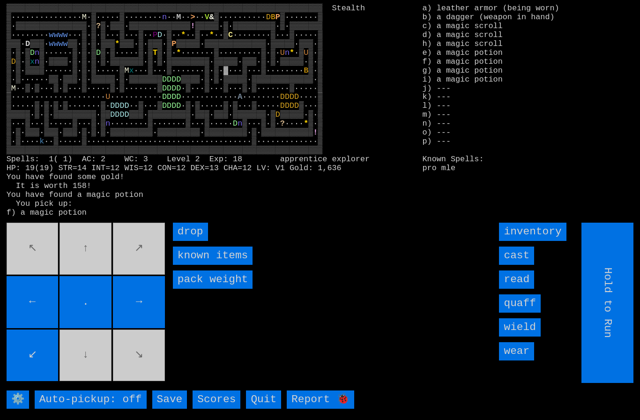
click at [49, 328] on input "←" at bounding box center [33, 302] width 52 height 52
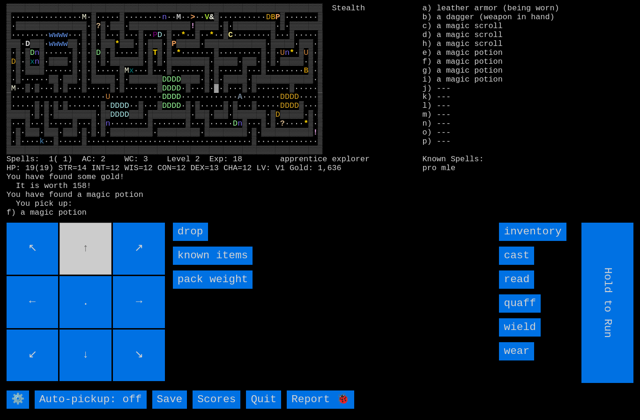
click at [42, 237] on larngrid "▒▒▒▒▒▒▒▒▒▒▒▒▒▒▒▒▒▒▒▒▒▒▒▒▒▒▒▒▒▒▒▒▒▒▒▒▒▒▒▒▒▒▒▒▒▒▒▒▒▒▒▒▒▒▒▒▒▒▒▒▒▒▒▒▒▒▒ Stealth ▒··…" at bounding box center [320, 210] width 640 height 420
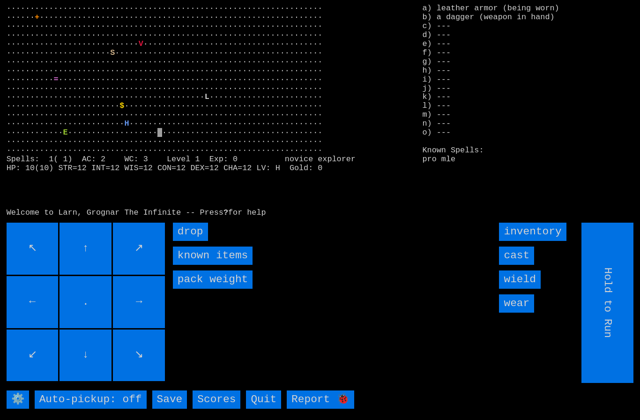
type input "Choose Direction"
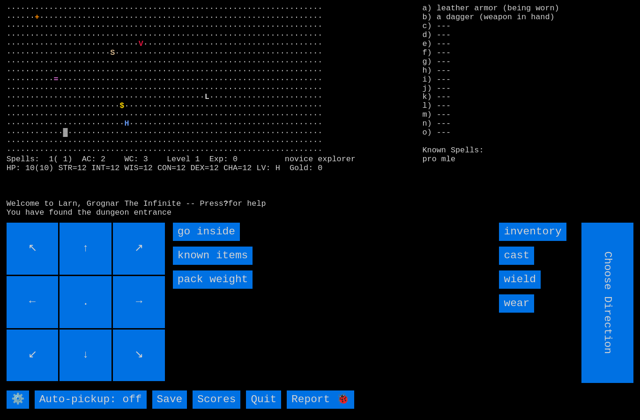
type input "Hold to Run"
click at [218, 241] on inside "go inside" at bounding box center [206, 231] width 67 height 18
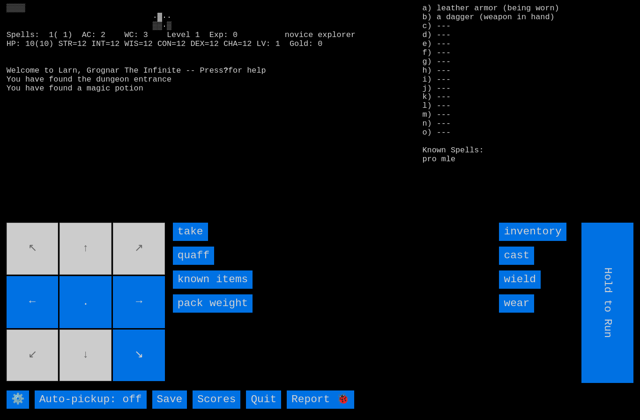
click at [238, 272] on larngrid "? for help You have found the dungeon entrance You have found a magic potion ⚙️…" at bounding box center [320, 210] width 640 height 420
click at [200, 265] on input "quaff" at bounding box center [193, 255] width 41 height 18
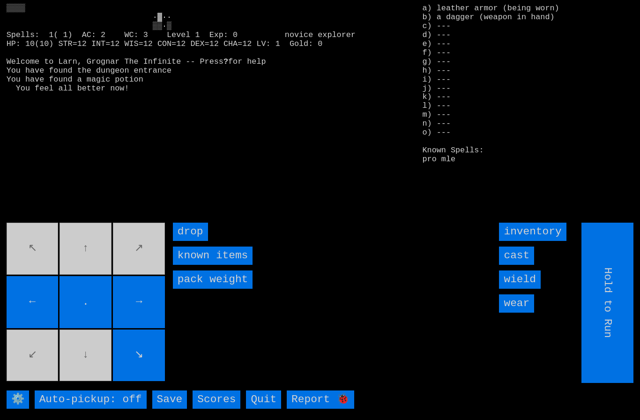
type input "Choose Direction"
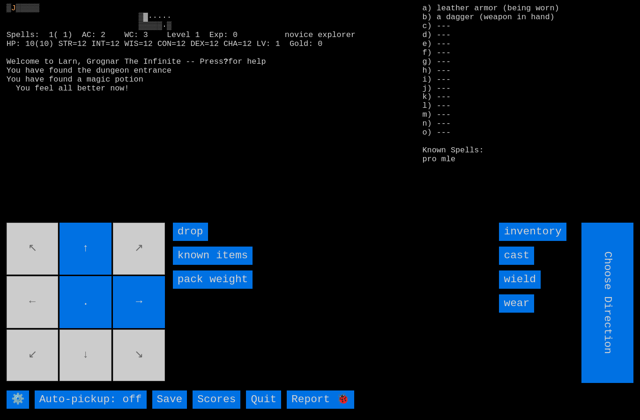
type input "Hold to Run"
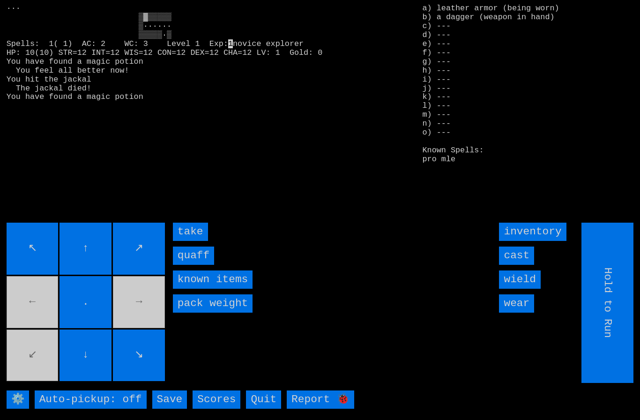
click at [192, 265] on input "quaff" at bounding box center [193, 255] width 41 height 18
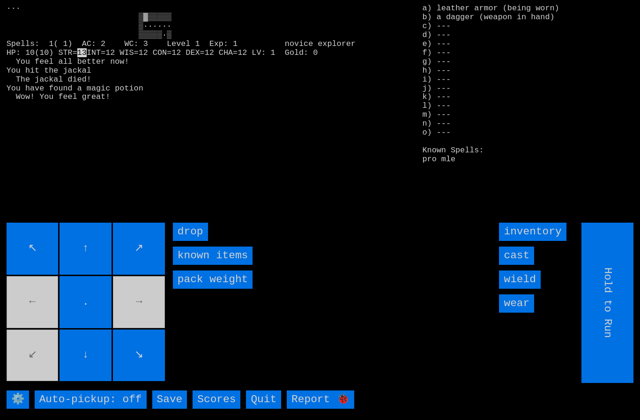
type input "Choose Direction"
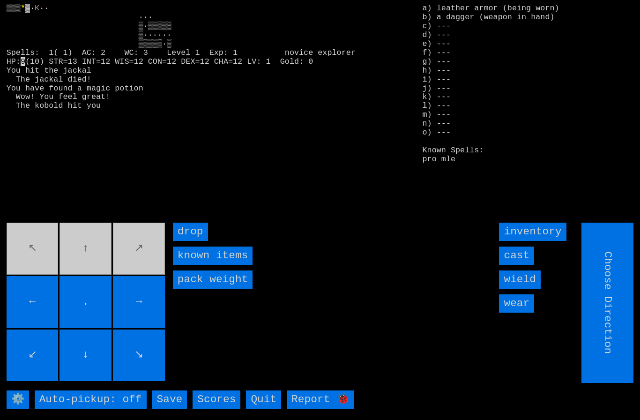
type input "Hold to Run"
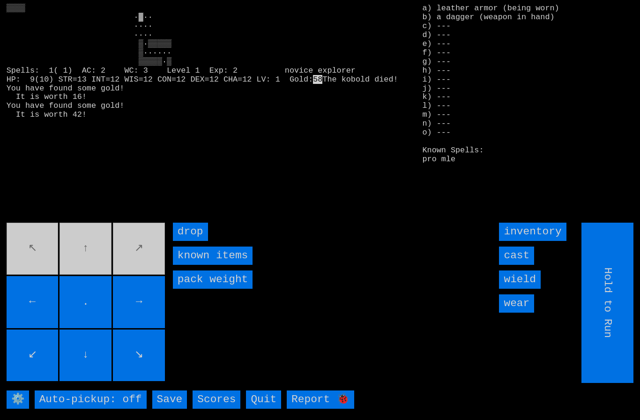
type input "Choose Direction"
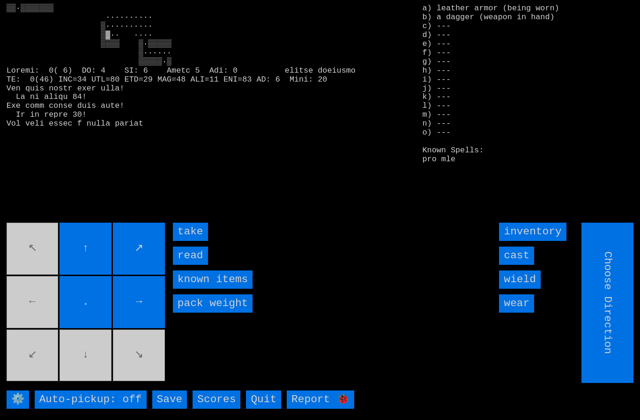
type input "Hold to Run"
click at [188, 241] on input "take" at bounding box center [190, 231] width 35 height 18
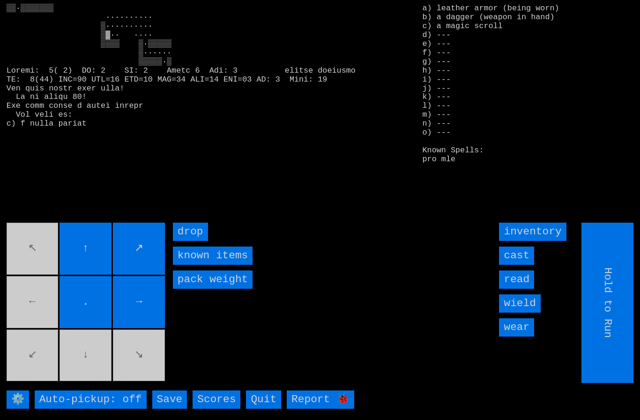
type input "Choose Direction"
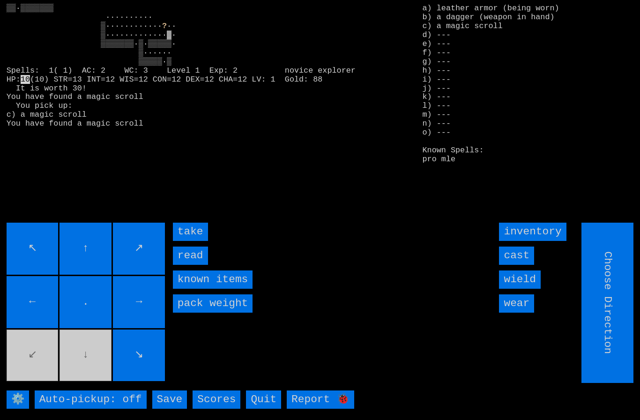
type input "Hold to Run"
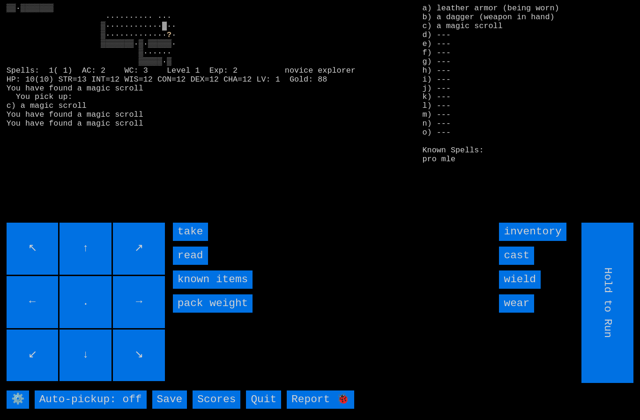
click at [185, 238] on larngrid "? · ▒▒▒▒▒▒▒·▒·▒▒▒▒▒· ▒······ ▒▒▒▒▒·▒ Spells: 1( 1) AC: 2 WC: 3 Level 1 Exp: 2 n…" at bounding box center [320, 210] width 640 height 420
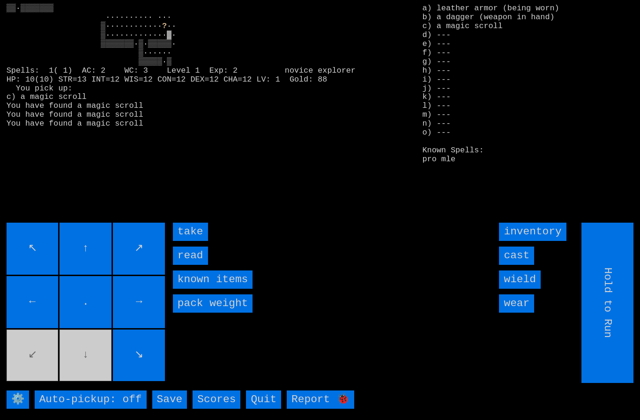
click at [187, 241] on input "take" at bounding box center [190, 231] width 35 height 18
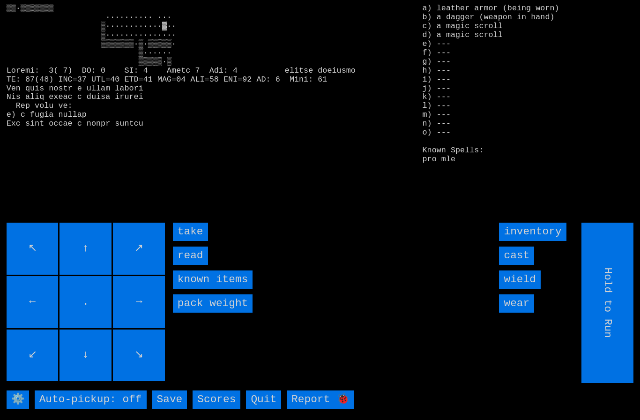
click at [190, 241] on input "take" at bounding box center [190, 231] width 35 height 18
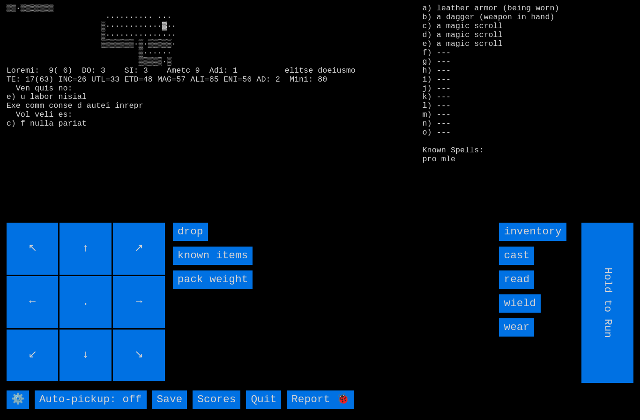
type input "Choose Direction"
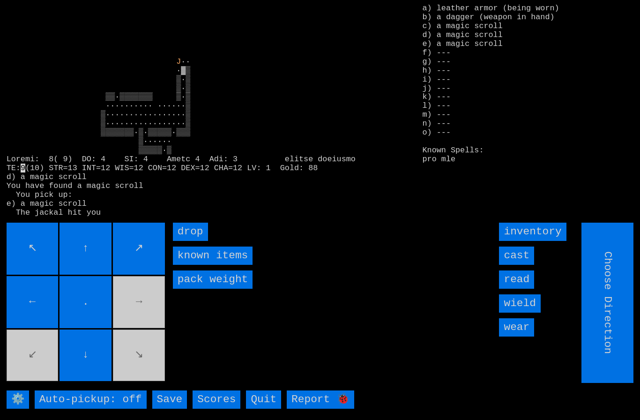
type input "Hold to Run"
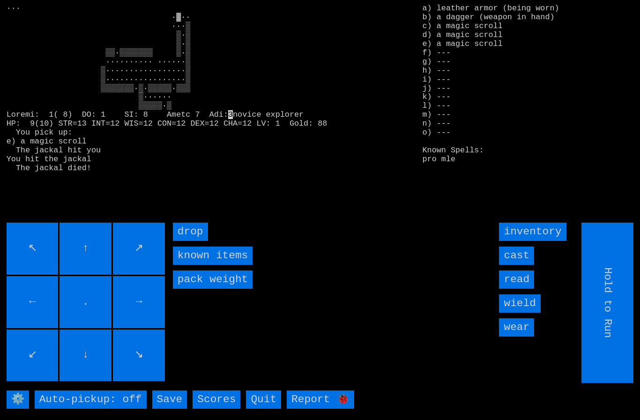
type input "Choose Direction"
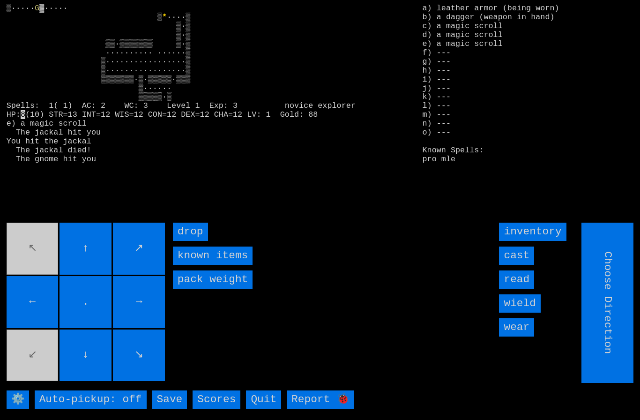
type input "Hold to Run"
